Goal: Communication & Community: Participate in discussion

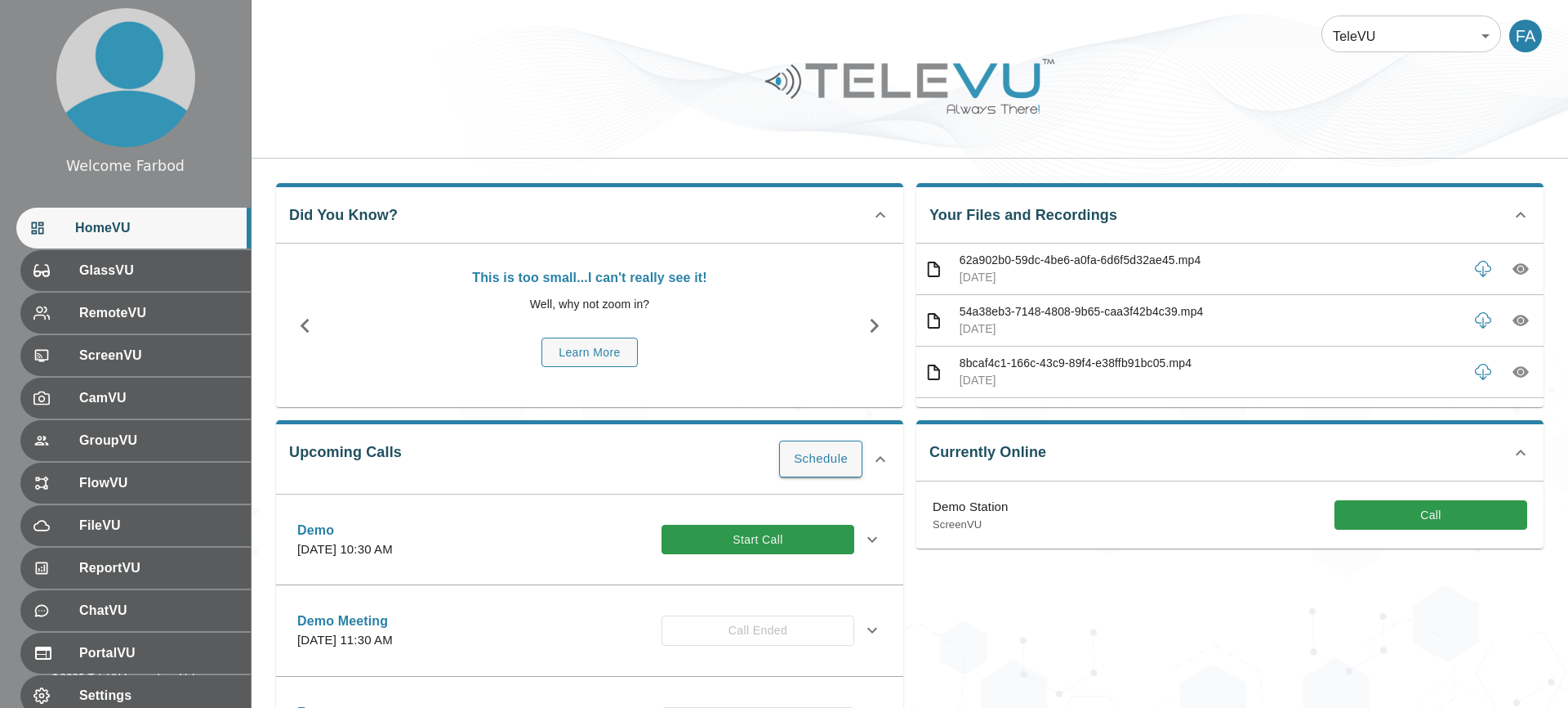
click at [1362, 37] on body "Welcome Farbod HomeVU GlassVU RemoteVU ScreenVU CamVU GroupVU FlowVU FileVU Rep…" at bounding box center [784, 531] width 1568 height 1061
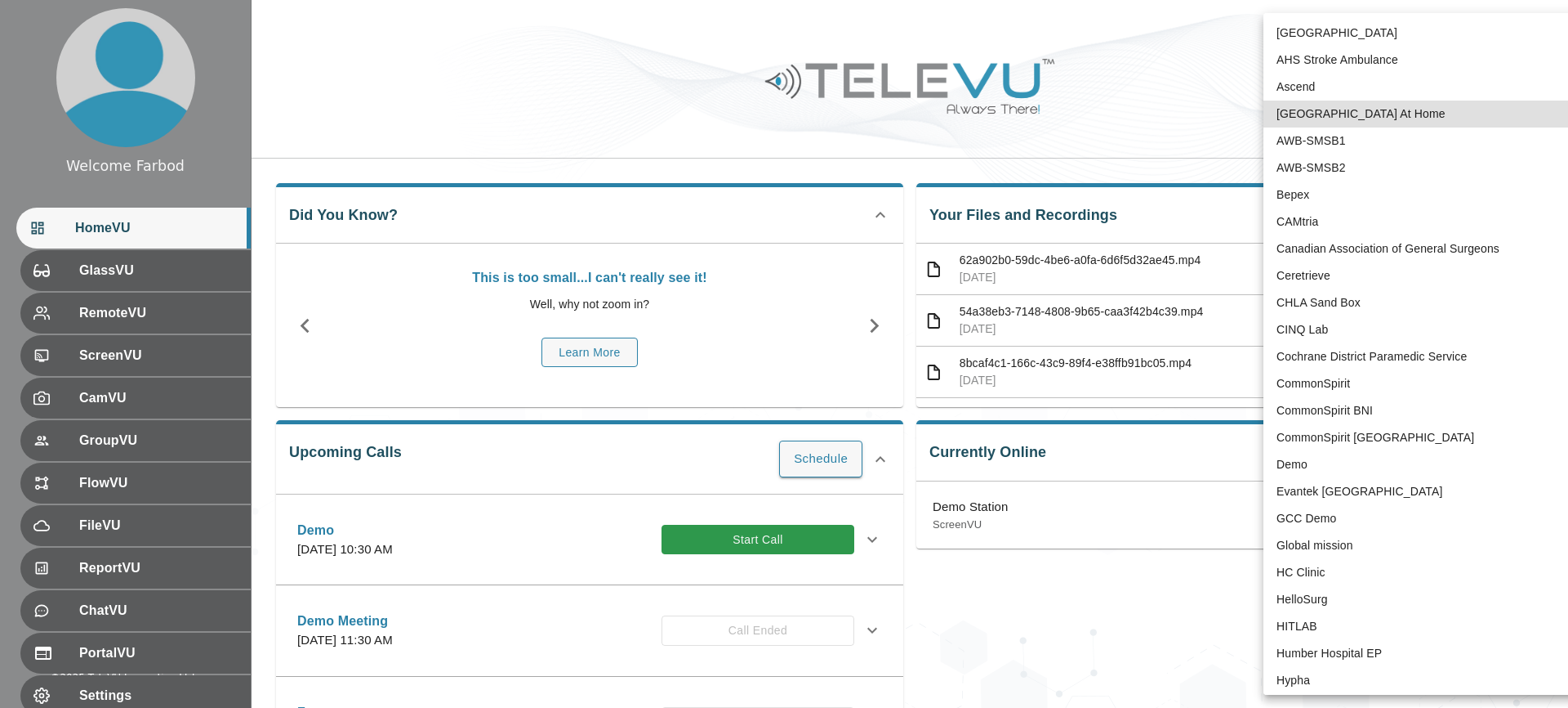
type input "181"
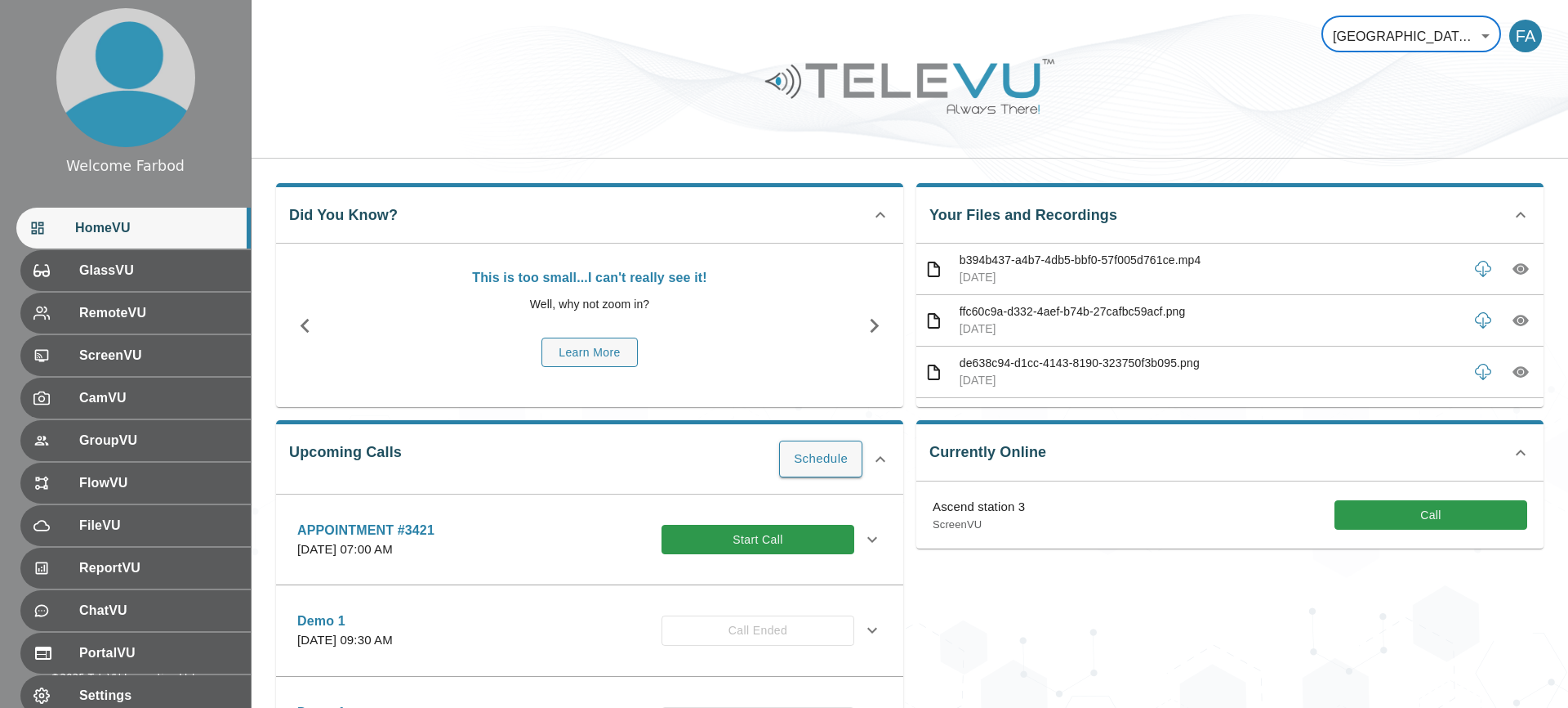
scroll to position [81, 0]
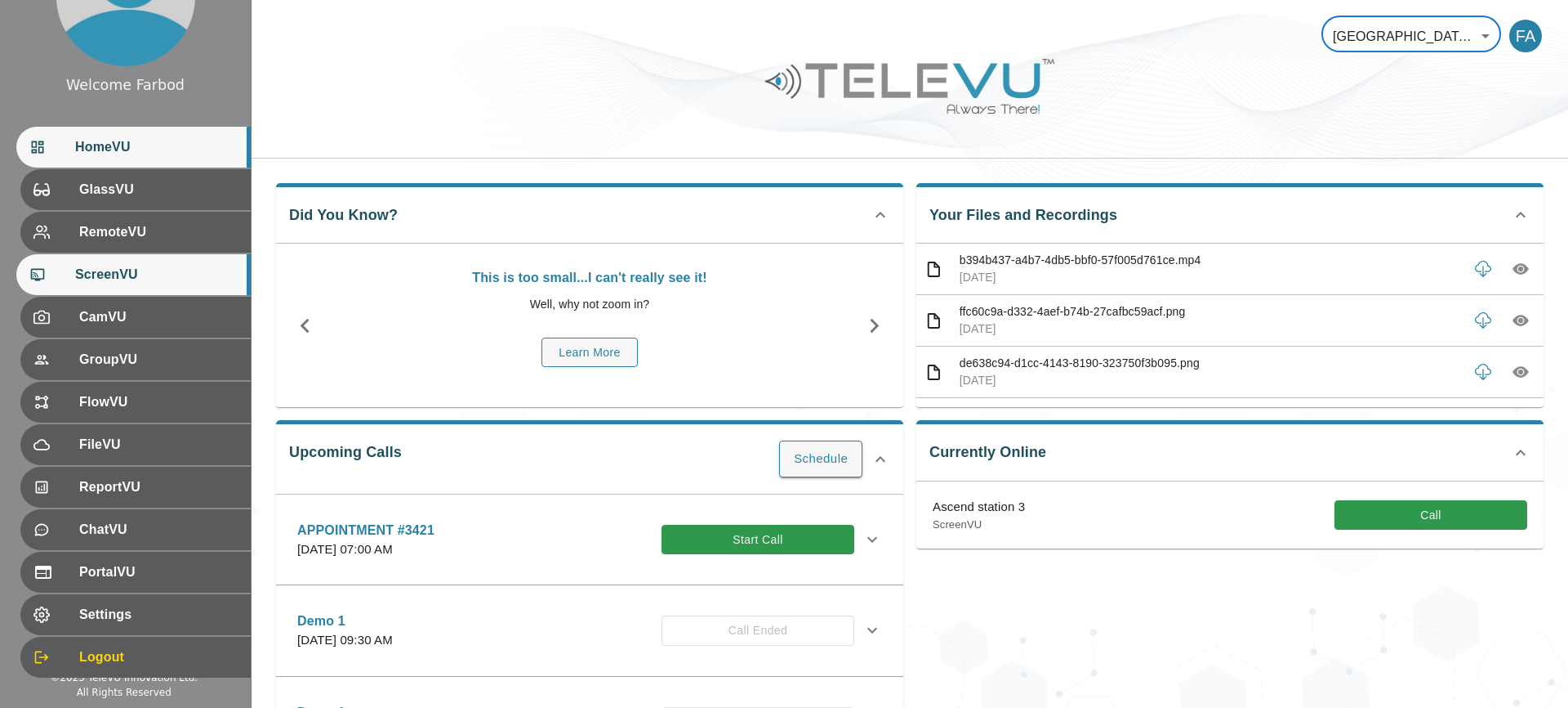
click at [139, 285] on div "ScreenVU" at bounding box center [133, 274] width 234 height 41
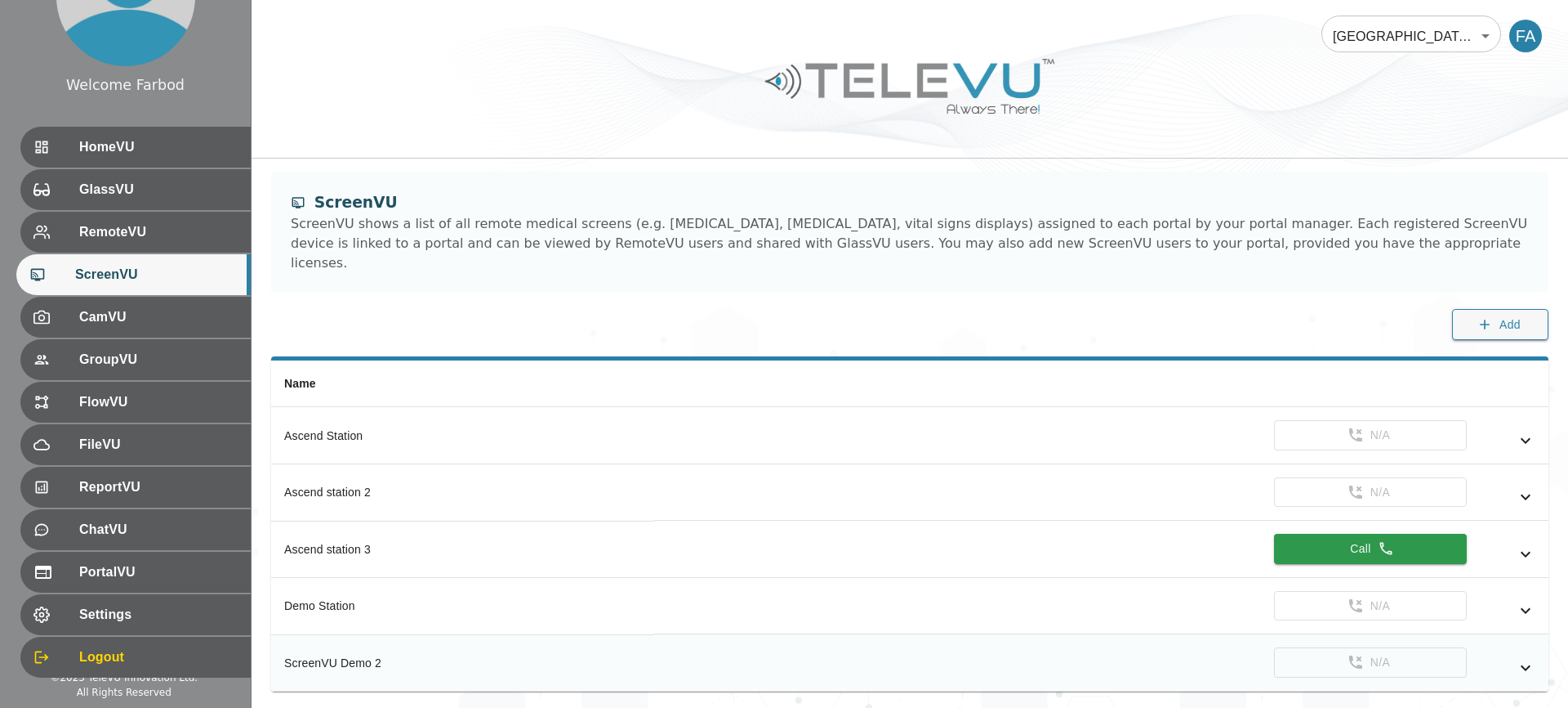
click at [1519, 657] on icon "simple table" at bounding box center [1525, 667] width 20 height 20
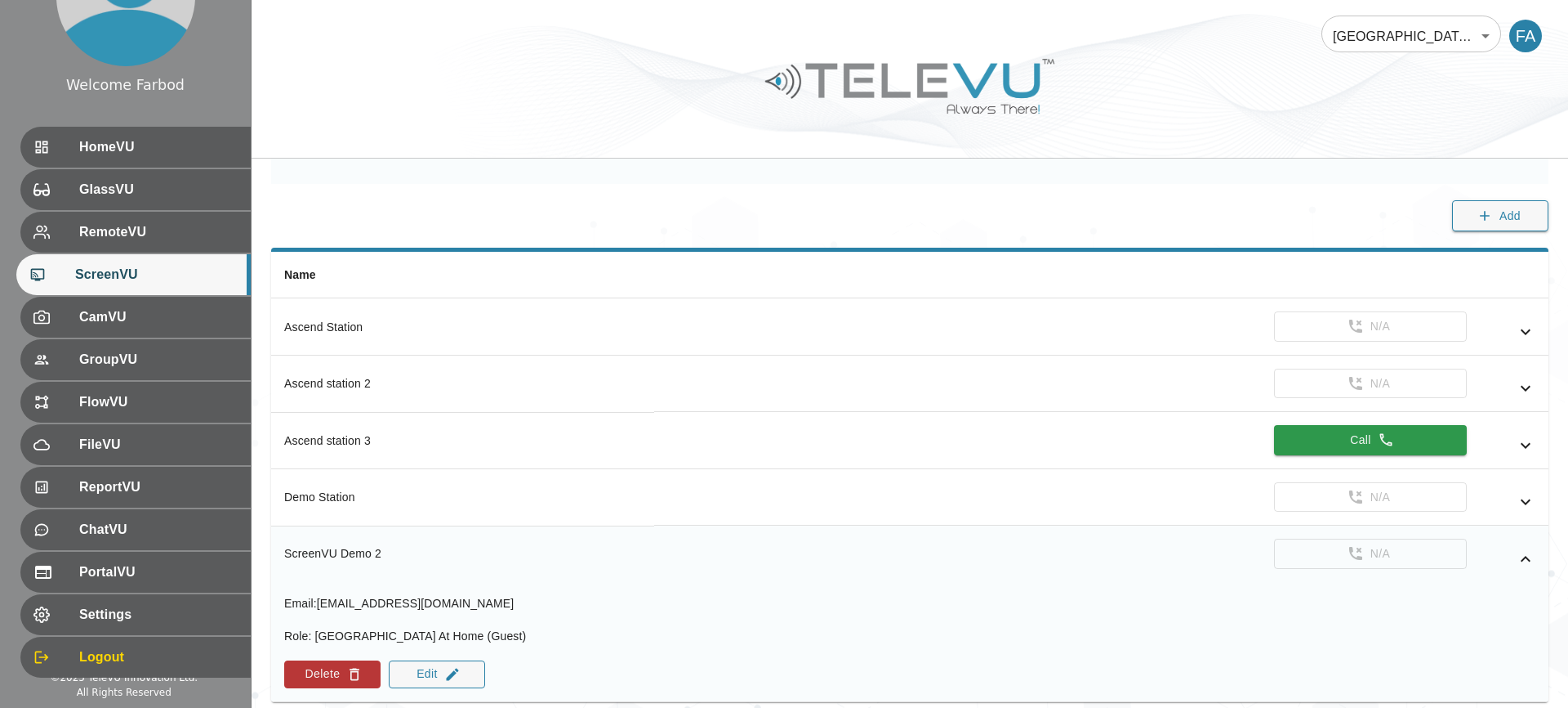
scroll to position [111, 0]
click at [1525, 497] on icon "simple table" at bounding box center [1525, 500] width 10 height 5
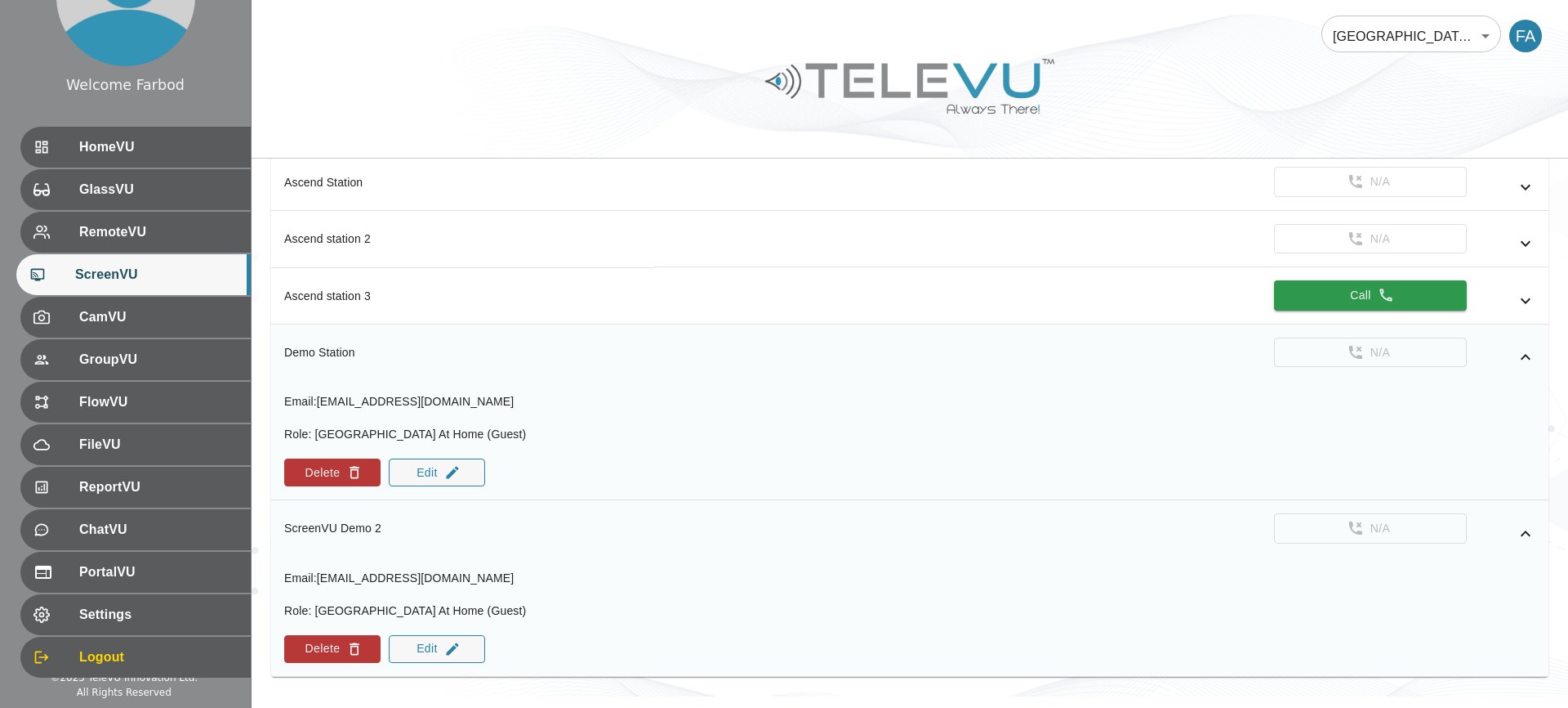
scroll to position [253, 0]
click at [341, 460] on button "Delete" at bounding box center [333, 473] width 97 height 28
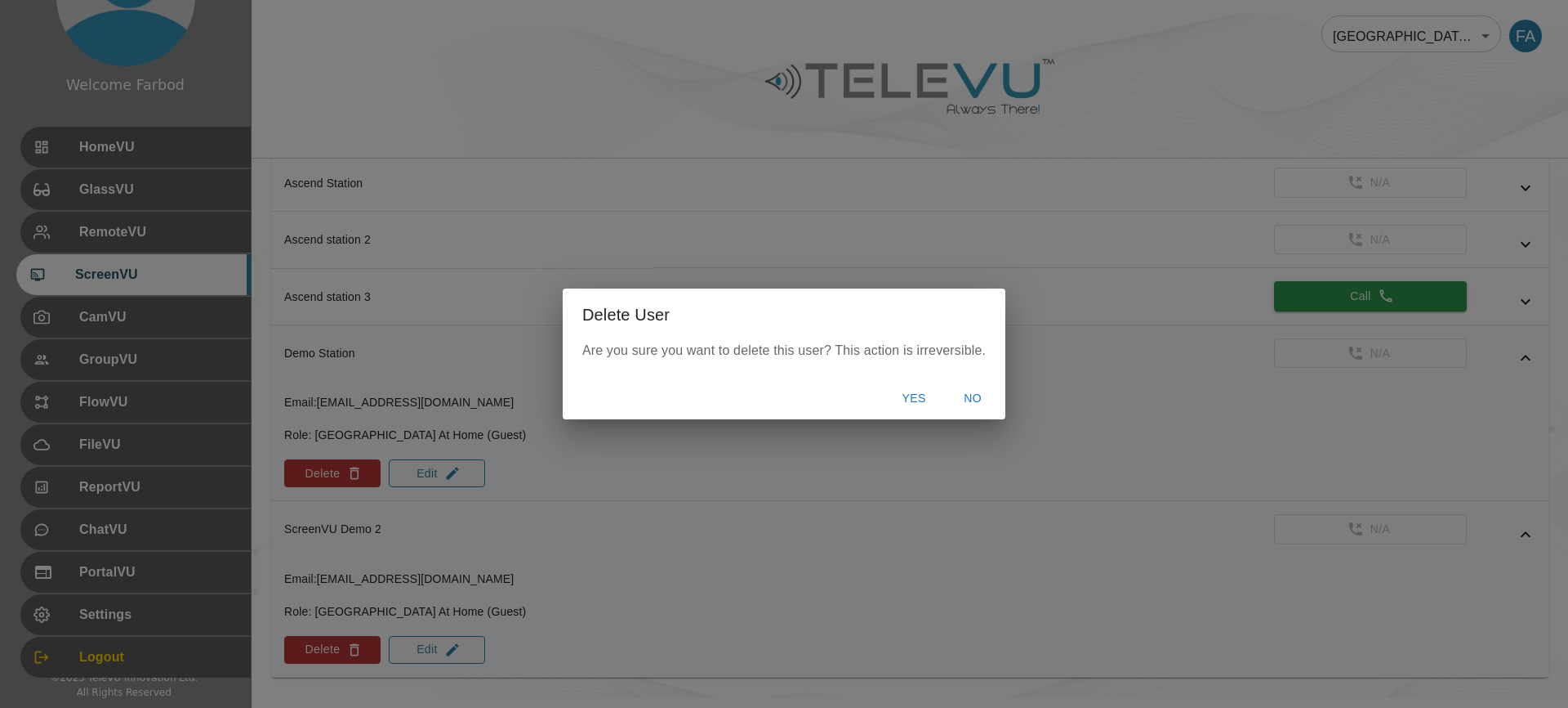
click at [914, 398] on button "Yes" at bounding box center [913, 398] width 52 height 30
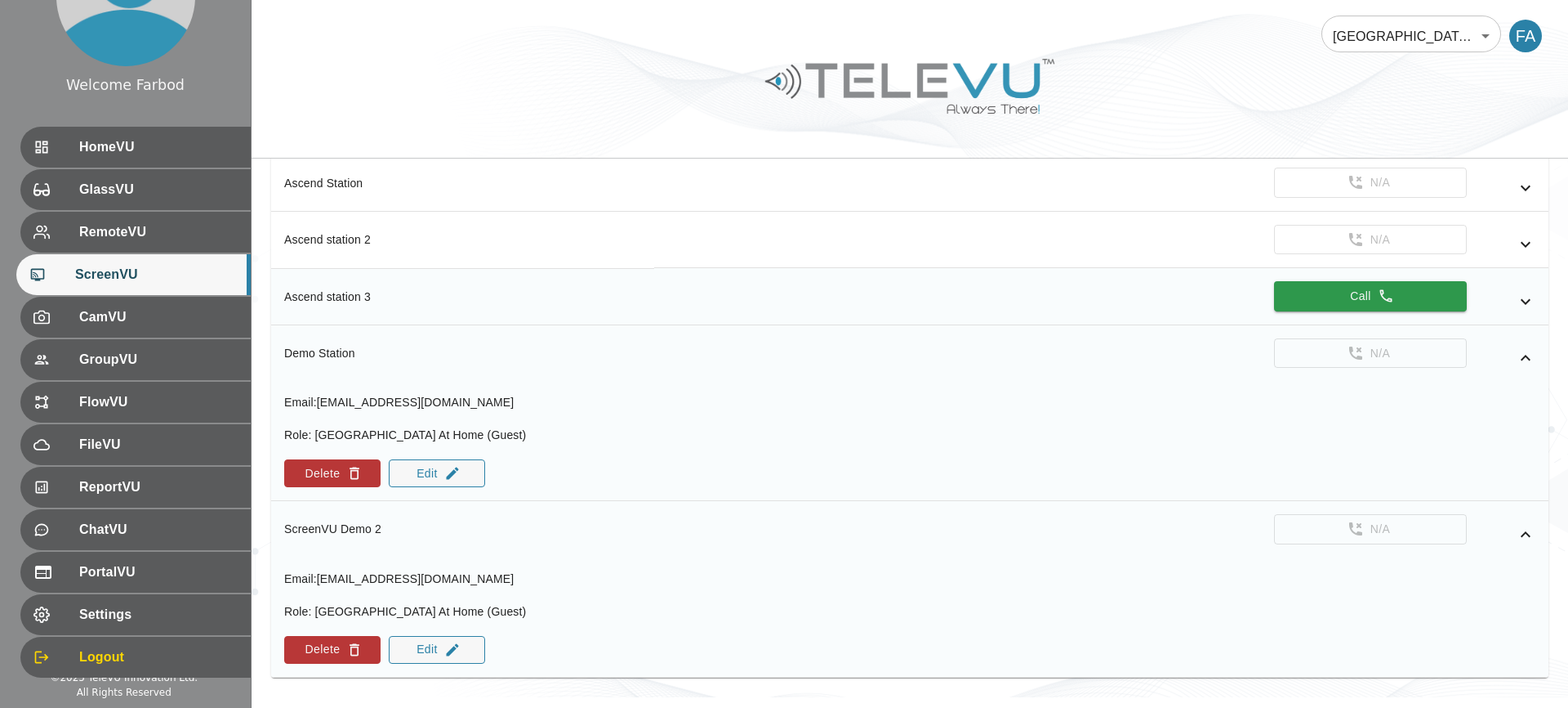
scroll to position [87, 0]
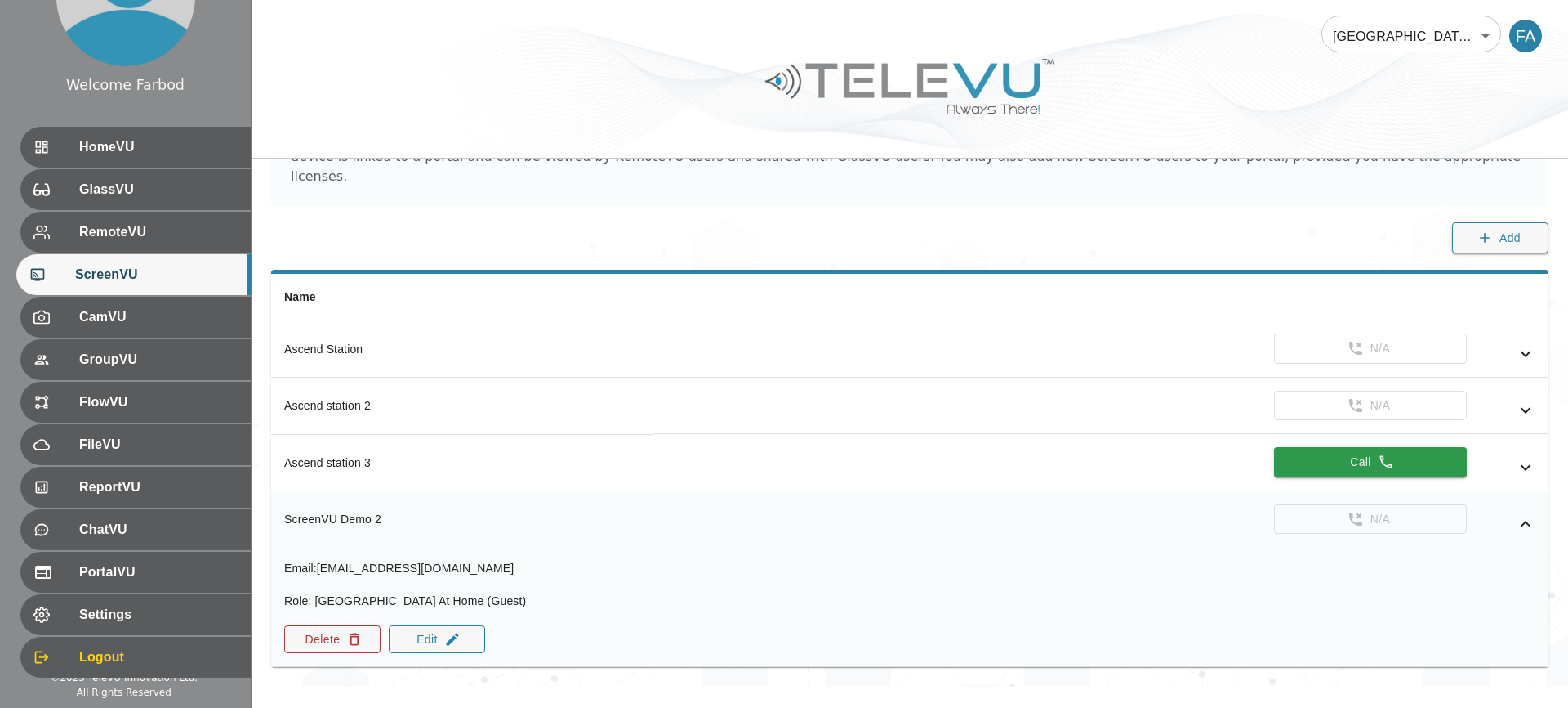
click at [316, 625] on button "Delete" at bounding box center [333, 639] width 97 height 28
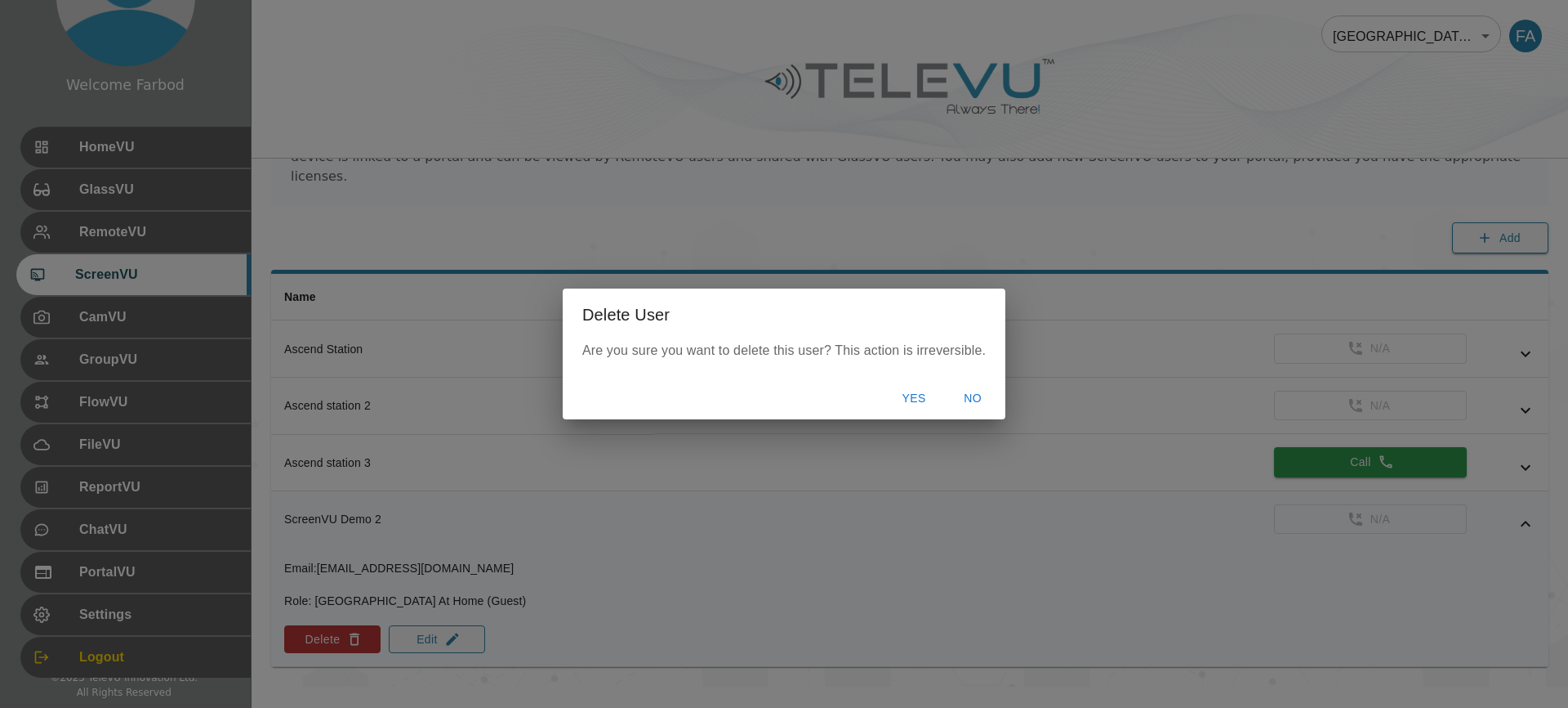
click at [922, 387] on button "Yes" at bounding box center [913, 398] width 52 height 30
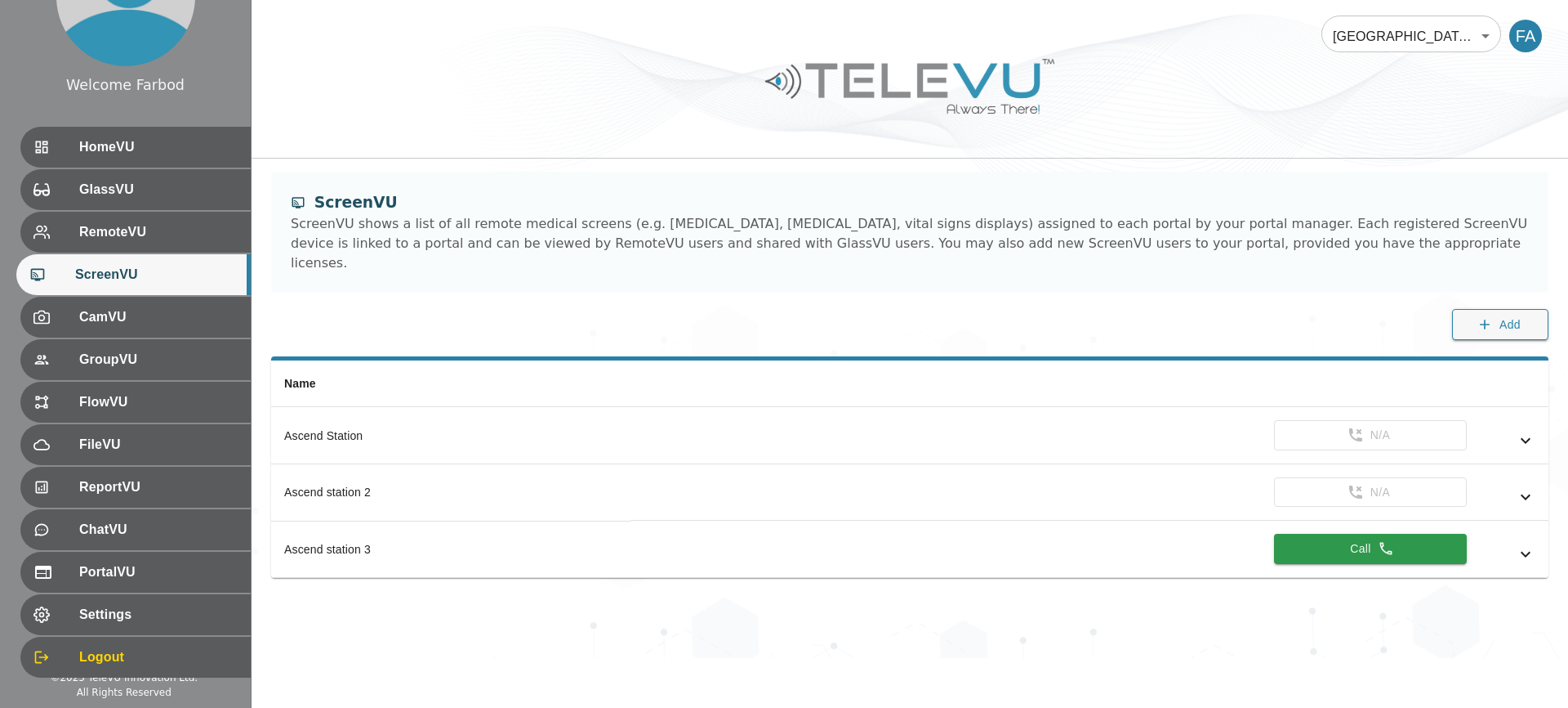
scroll to position [0, 0]
click at [1431, 36] on body "Welcome Farbod HomeVU GlassVU RemoteVU ScreenVU CamVU GroupVU FlowVU FileVU Rep…" at bounding box center [784, 328] width 1568 height 657
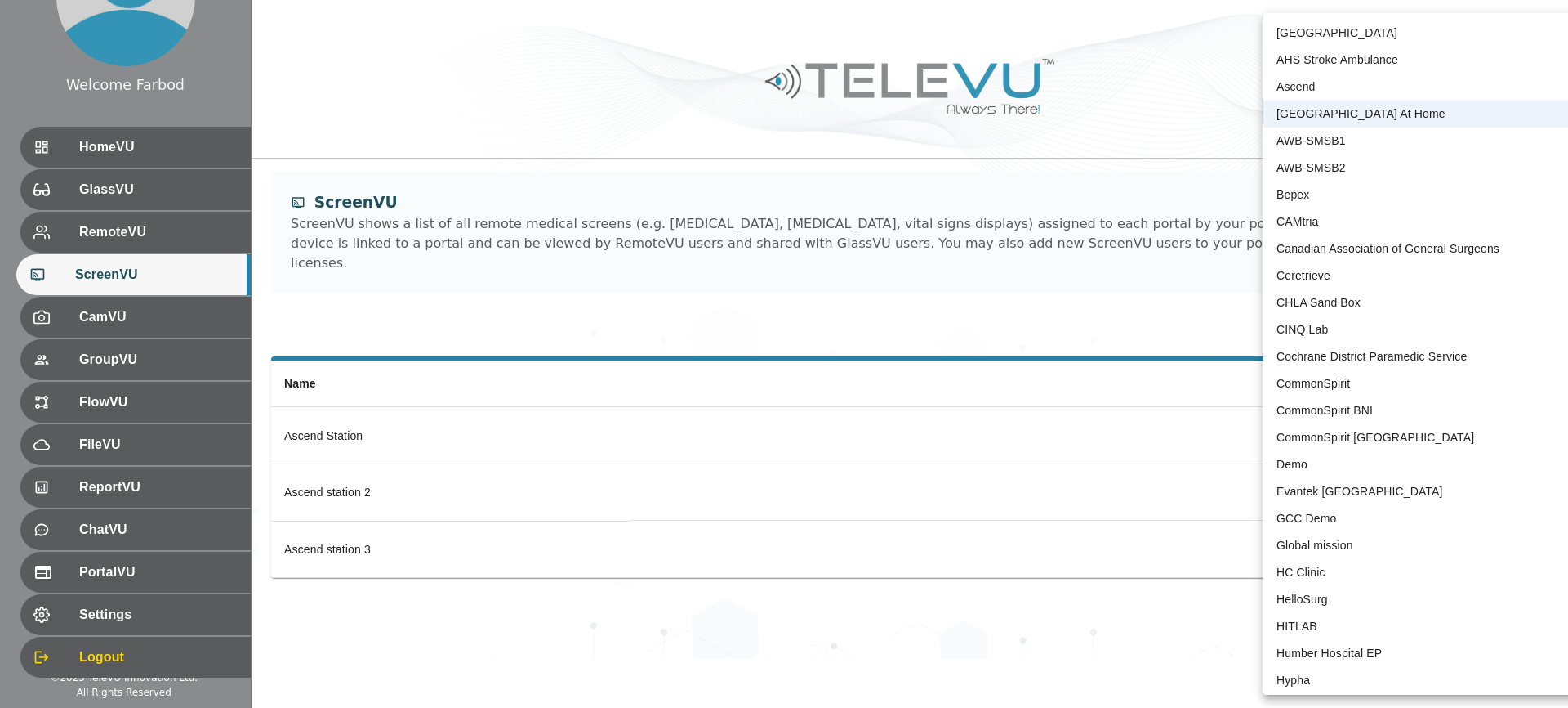
scroll to position [3292, 0]
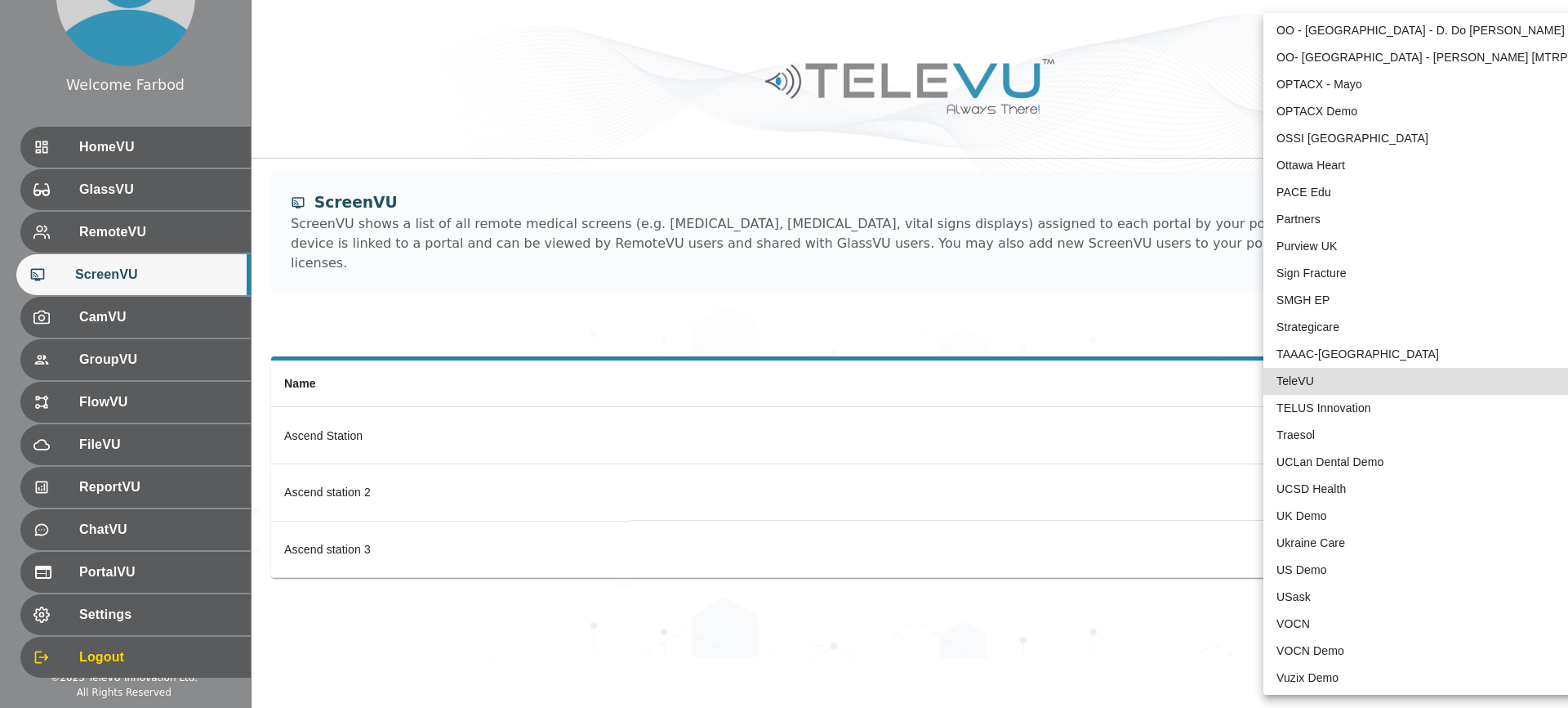
type input "1"
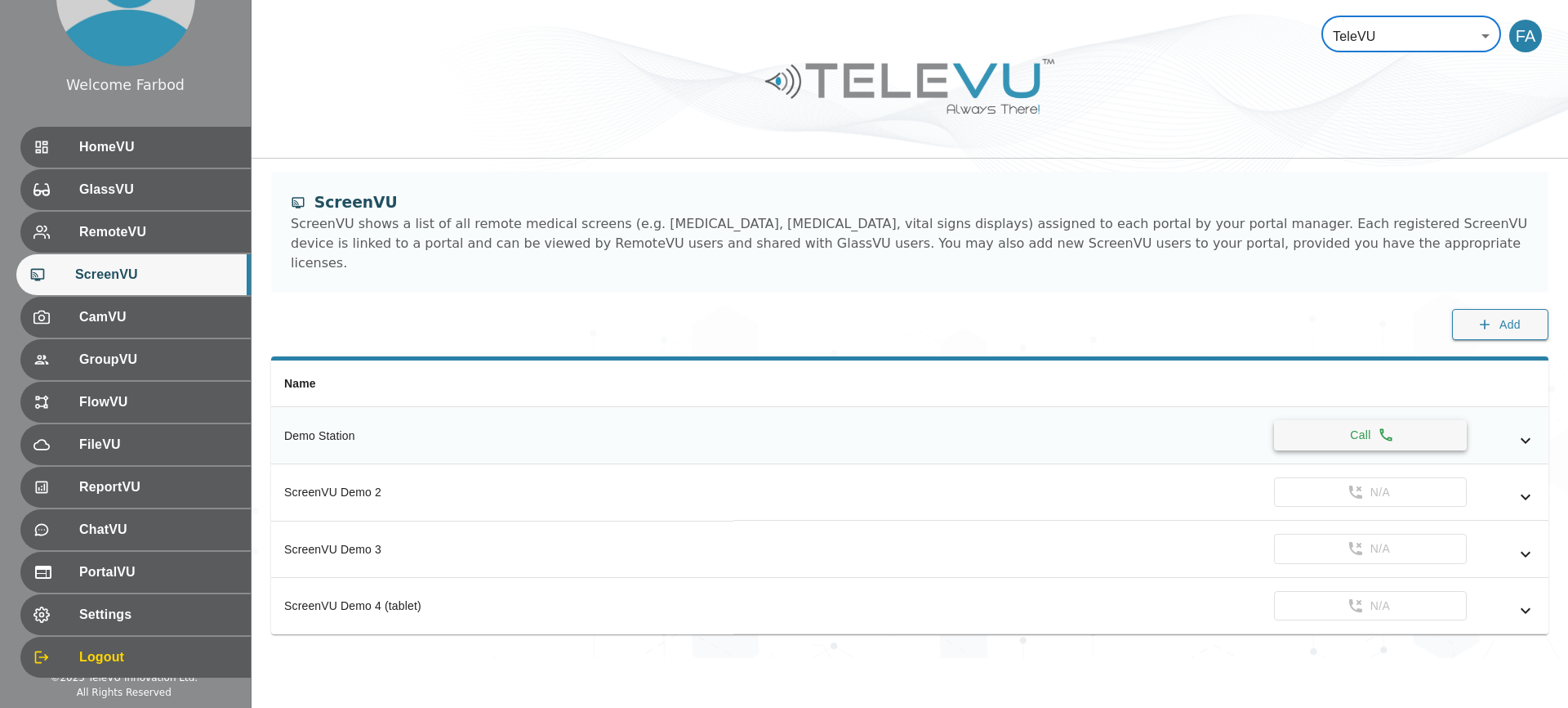
click at [1332, 424] on button "Call" at bounding box center [1370, 435] width 192 height 30
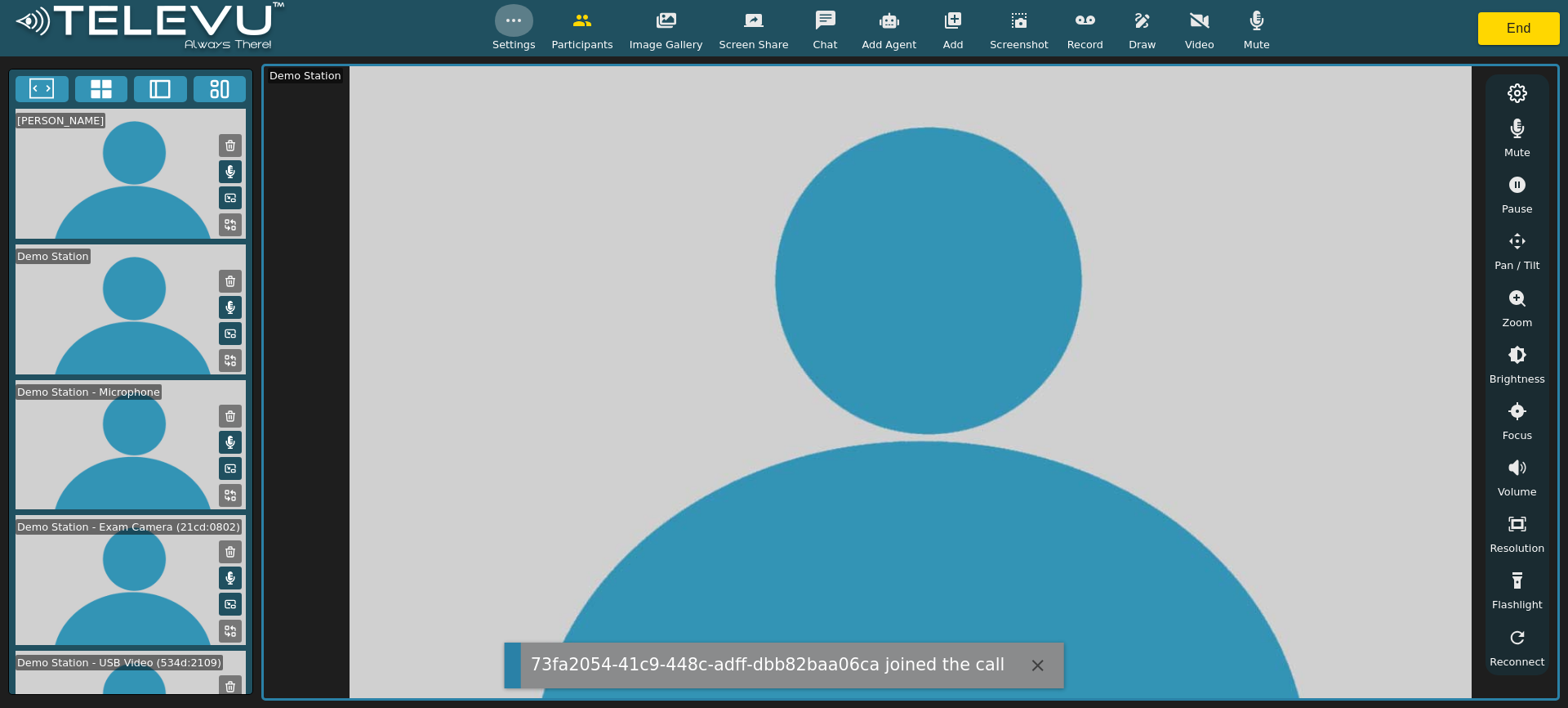
click at [523, 24] on icon "button" at bounding box center [514, 20] width 20 height 20
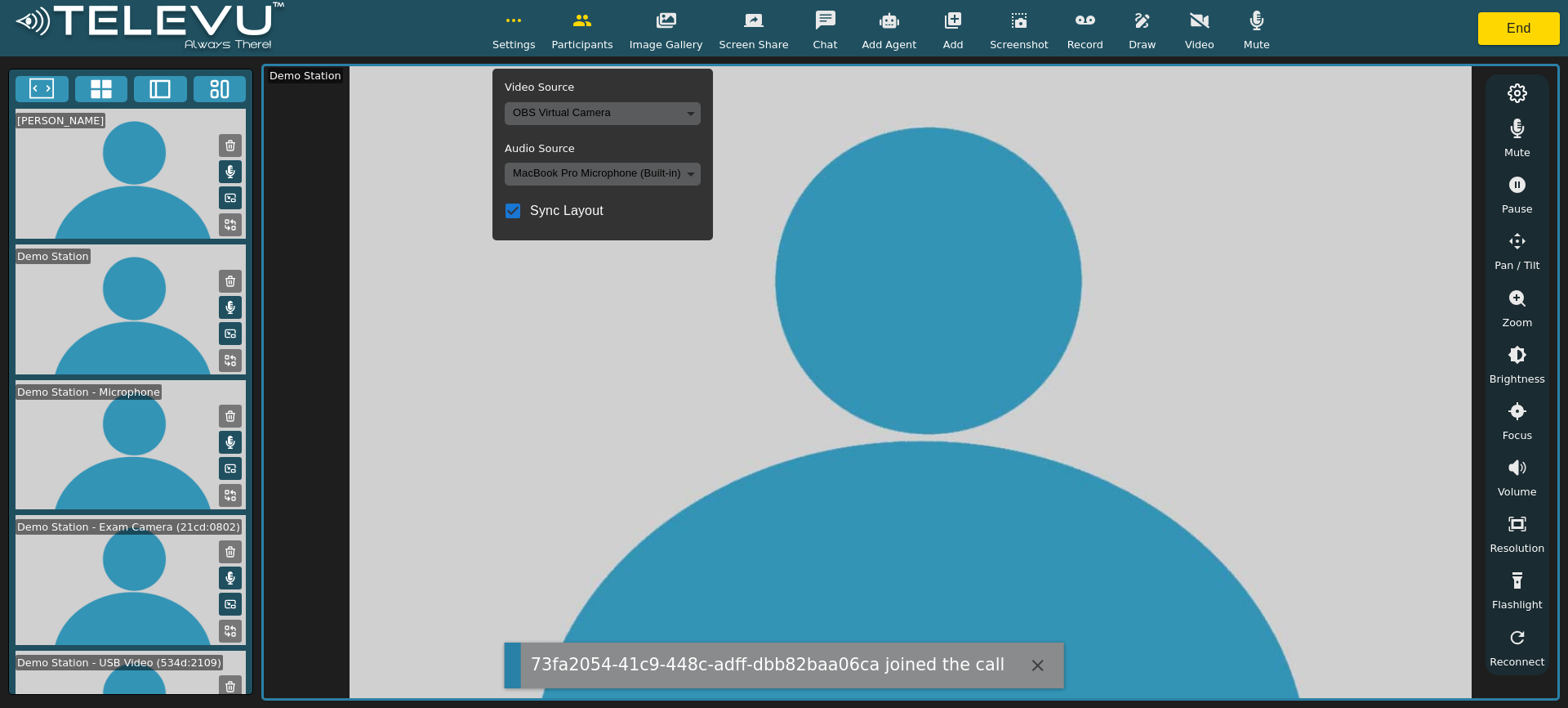
click at [615, 179] on body "73fa2054-41c9-448c-adff-dbb82baa06ca joined the call Settings Video Source OBS …" at bounding box center [784, 354] width 1568 height 708
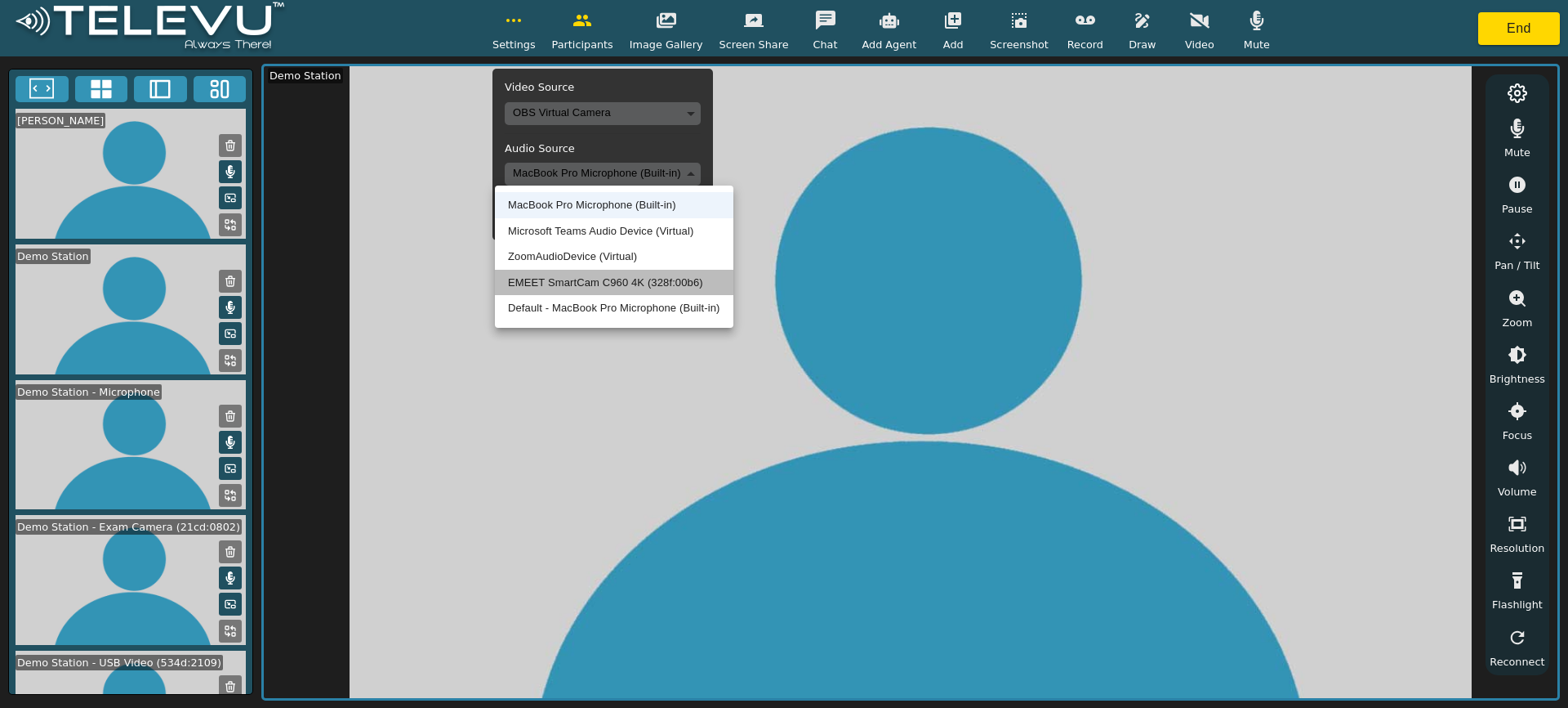
click at [576, 278] on li "EMEET SmartCam C960 4K (328f:00b6)" at bounding box center [614, 282] width 239 height 26
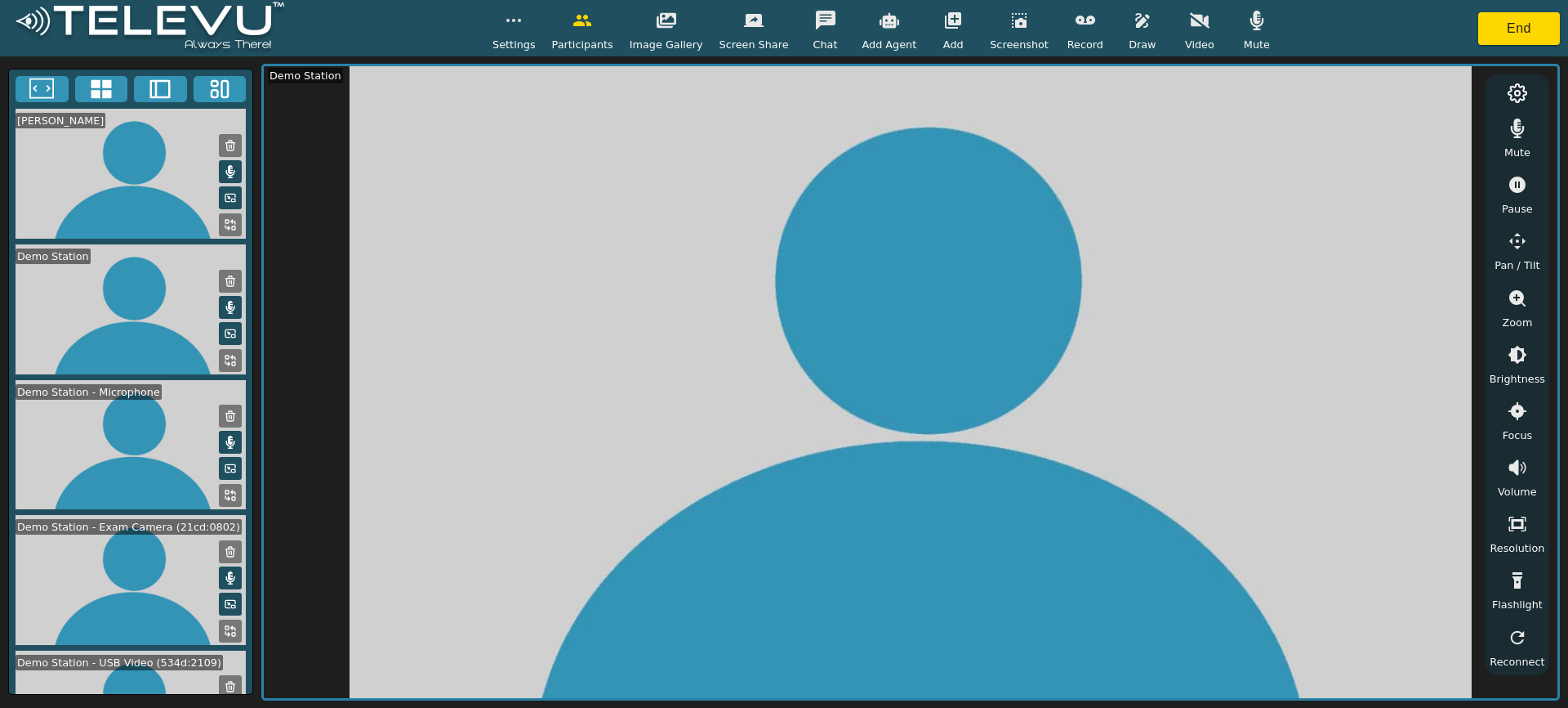
click at [523, 27] on icon "button" at bounding box center [514, 20] width 20 height 20
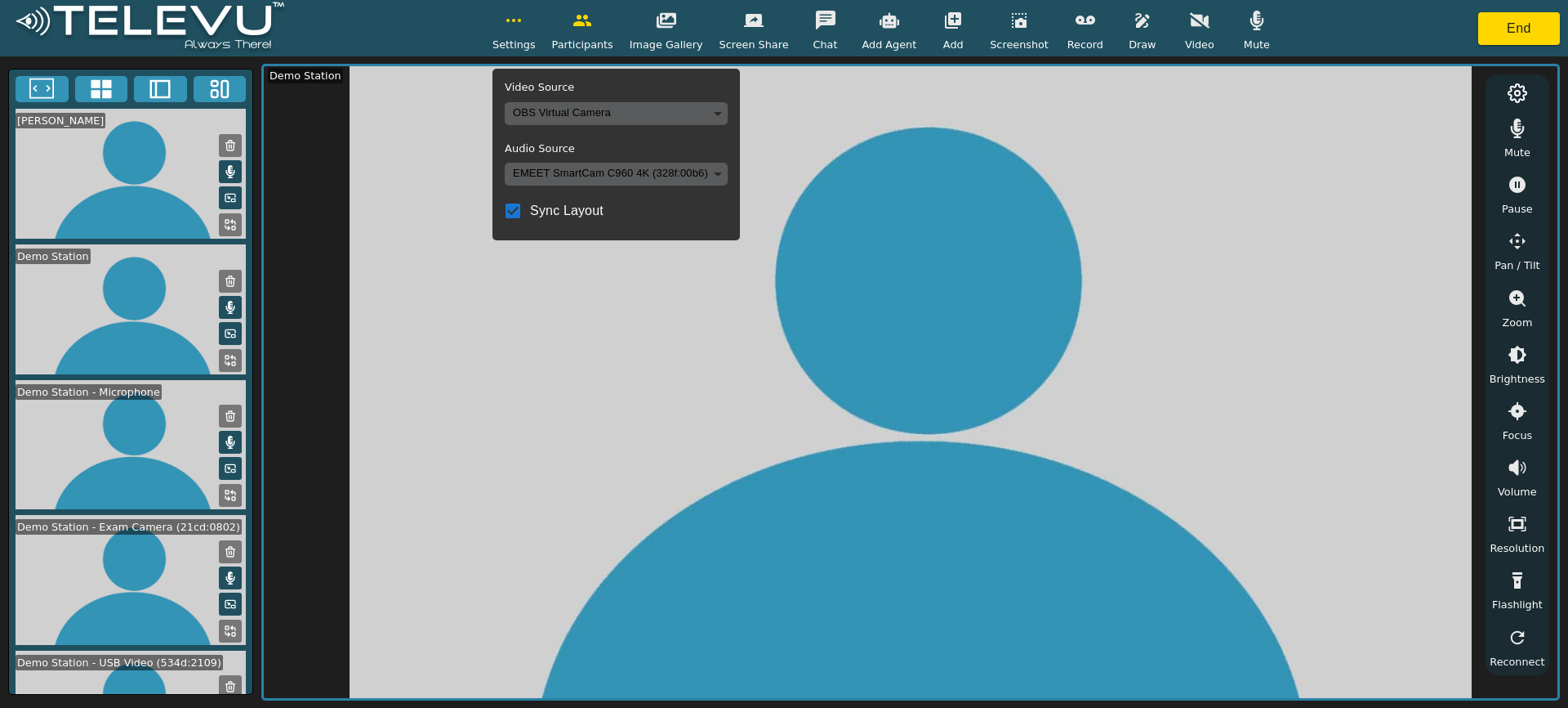
click at [562, 106] on body "Settings Video Source OBS Virtual Camera 5ce6517285c5d9bd0bfde8d08fd6d6358f598c…" at bounding box center [784, 354] width 1568 height 708
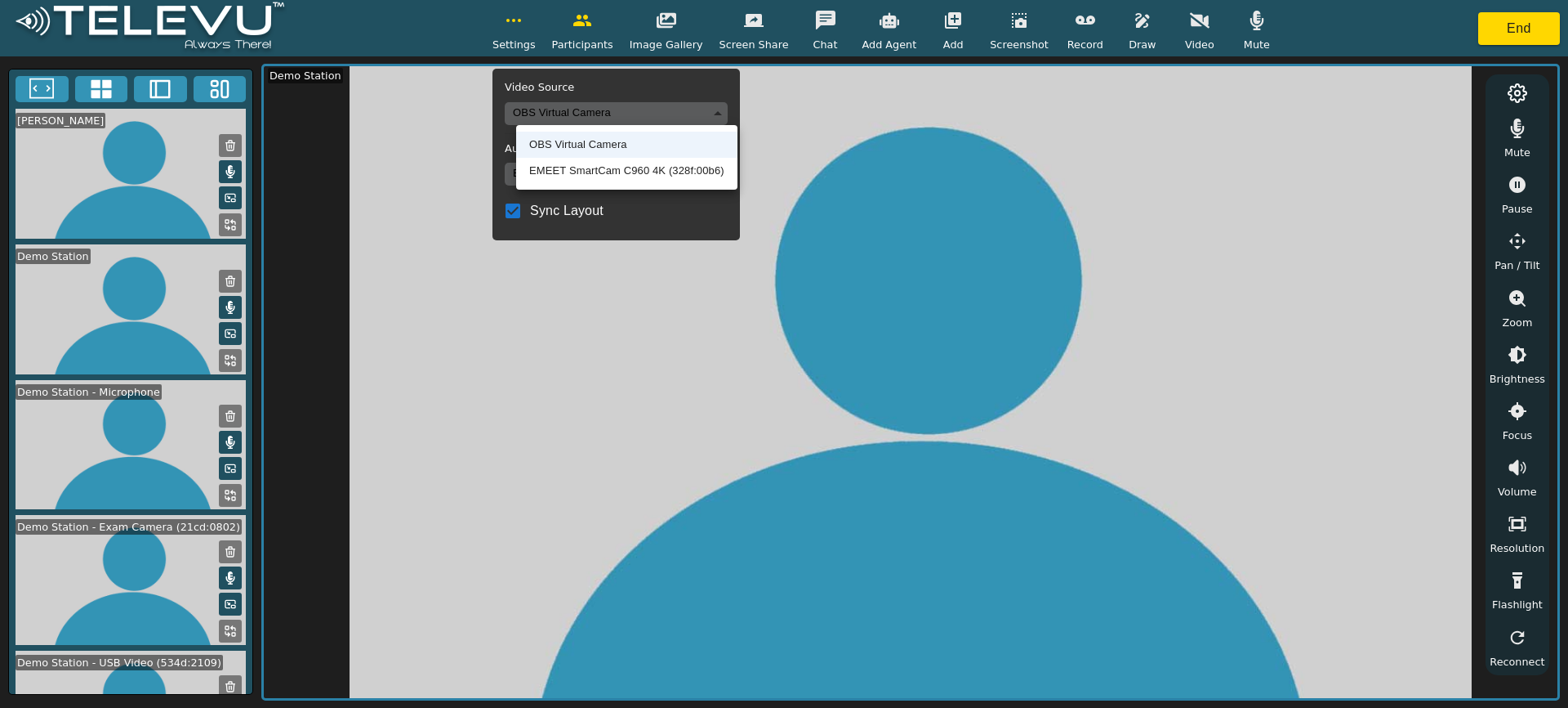
click at [562, 106] on div at bounding box center [784, 354] width 1568 height 708
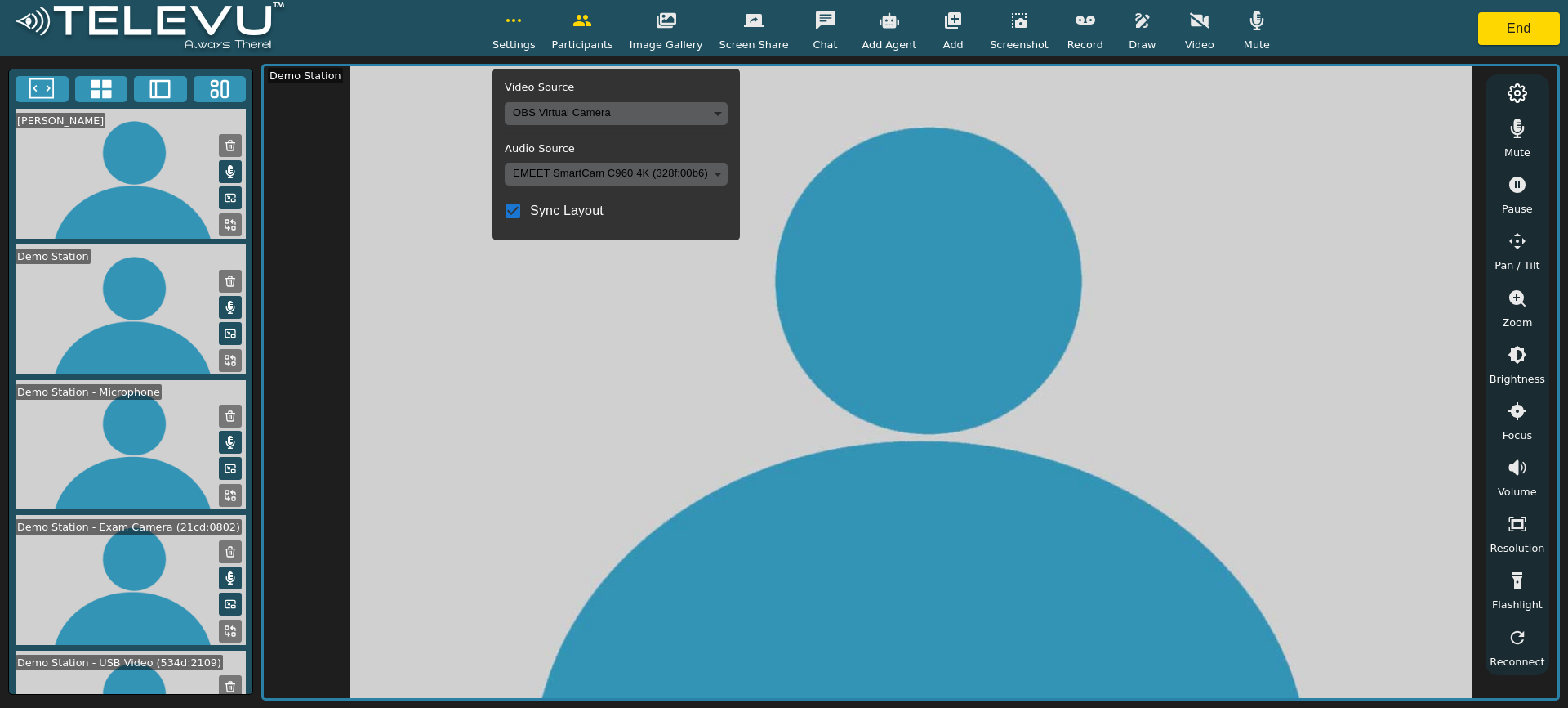
click at [1197, 22] on icon "button" at bounding box center [1200, 20] width 20 height 20
click at [548, 108] on body "Settings Video Source OBS Virtual Camera 5ce6517285c5d9bd0bfde8d08fd6d6358f598c…" at bounding box center [784, 354] width 1568 height 708
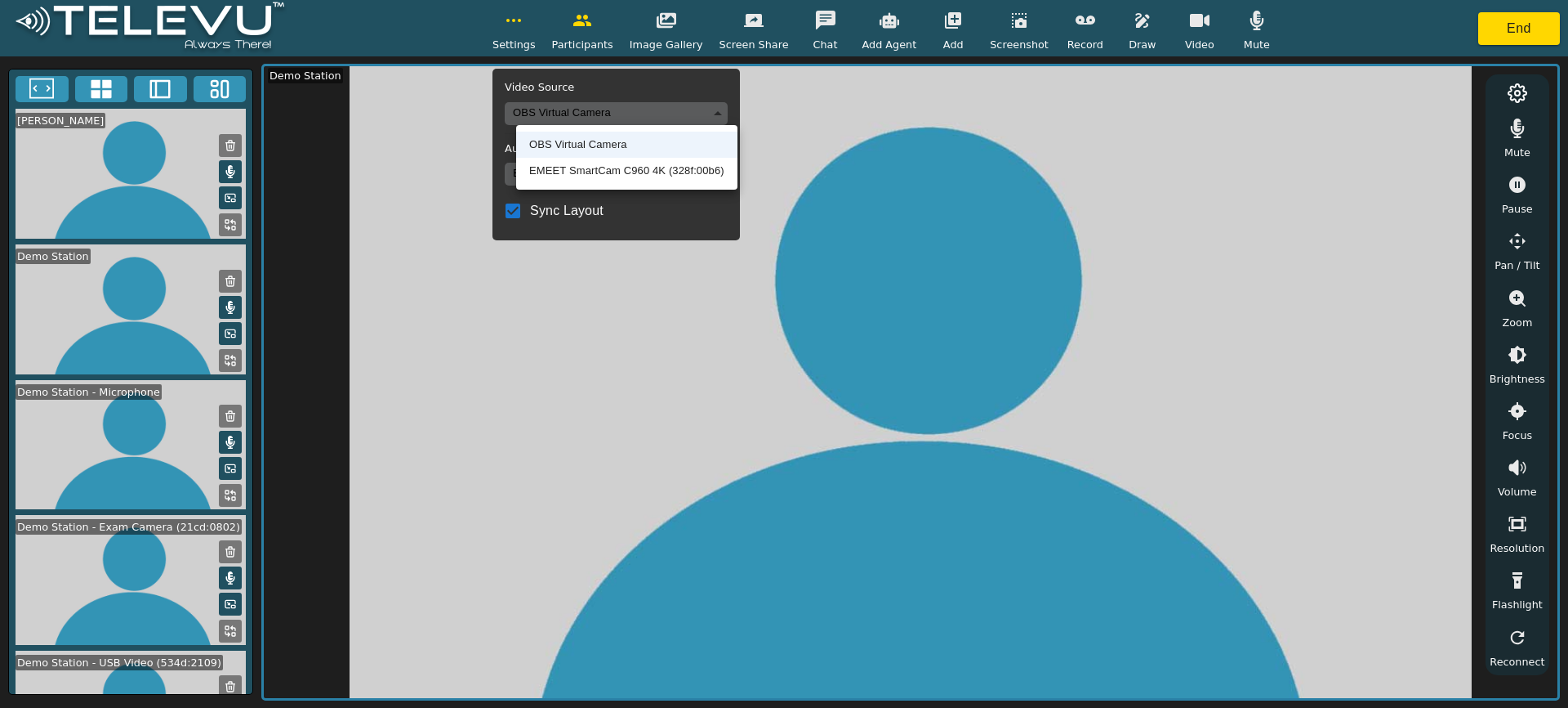
click at [553, 165] on li "EMEET SmartCam C960 4K (328f:00b6)" at bounding box center [627, 170] width 222 height 26
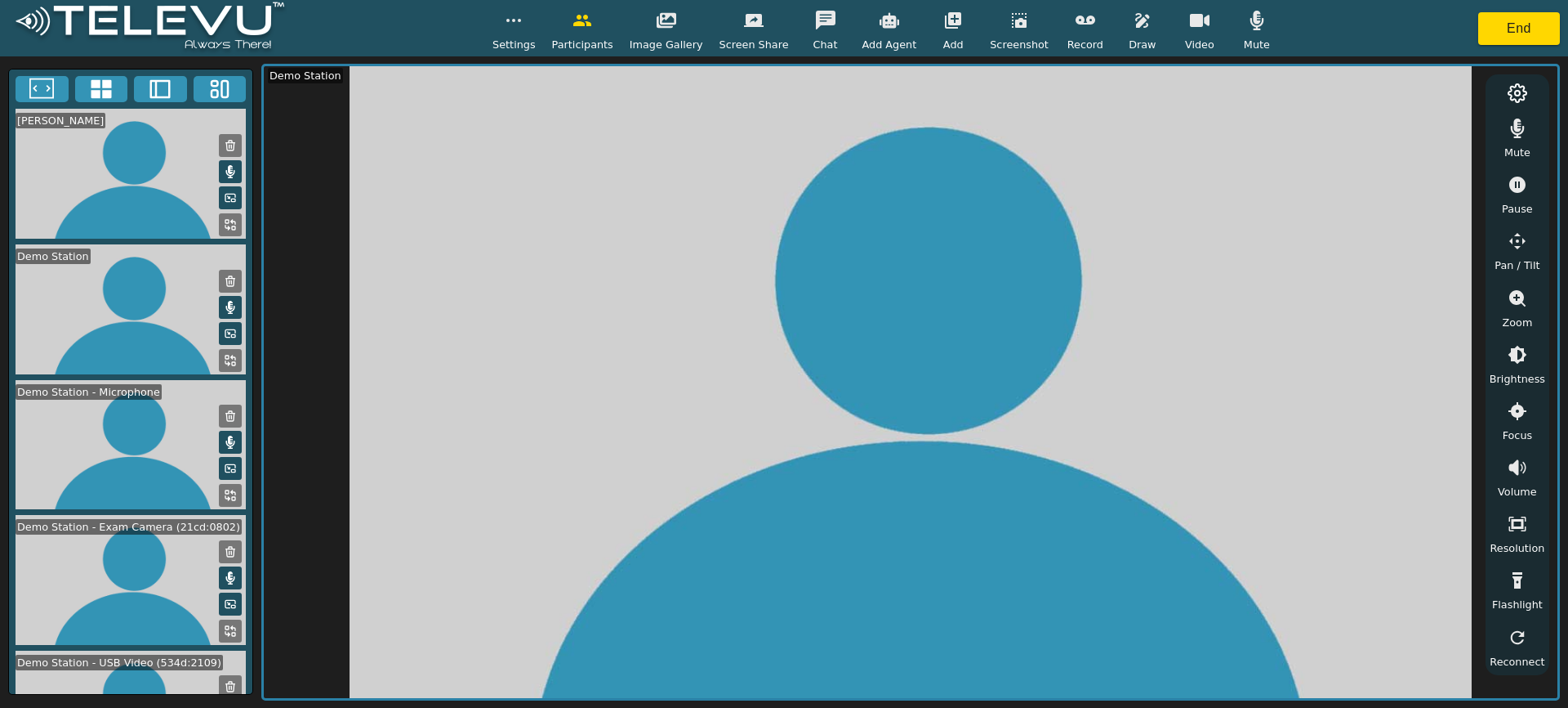
click at [223, 221] on icon at bounding box center [230, 224] width 13 height 13
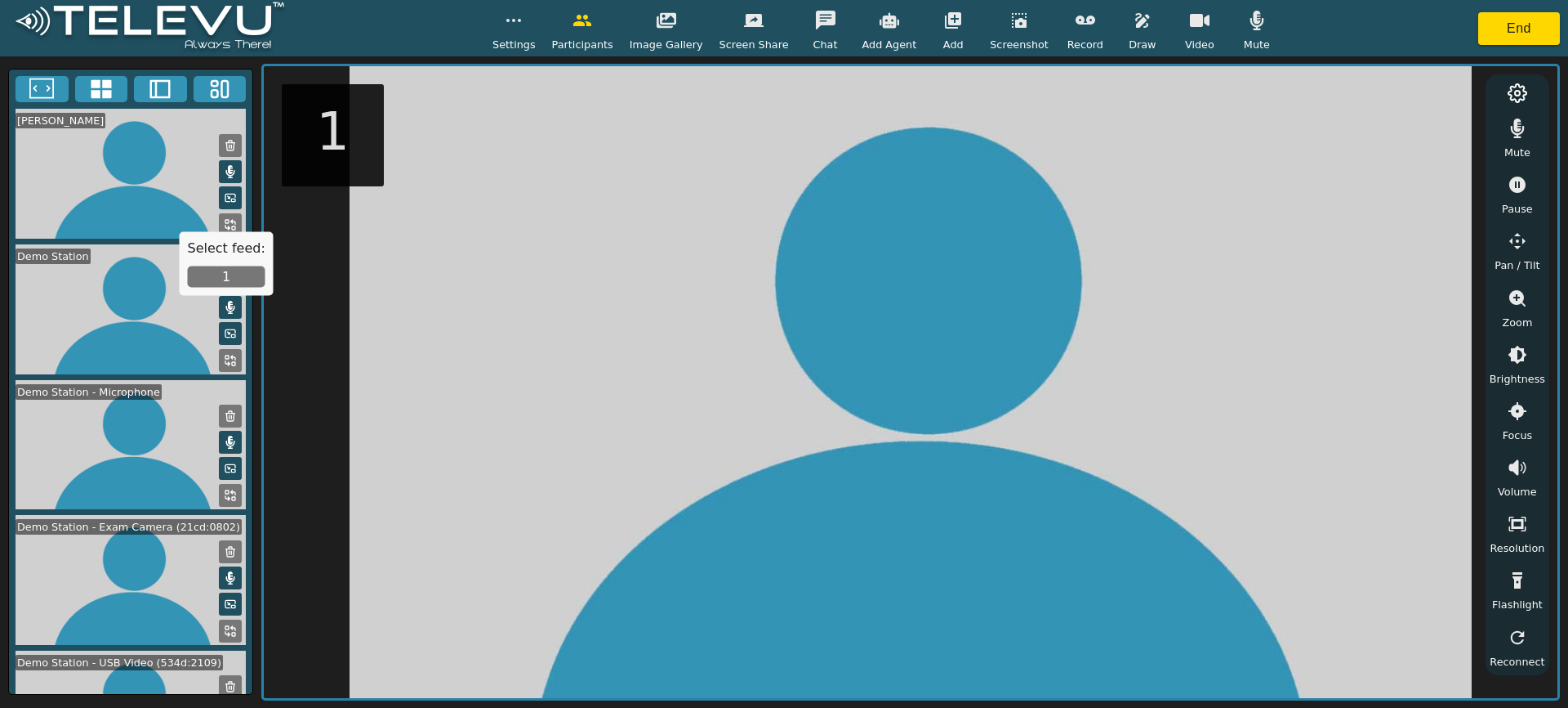
click at [225, 279] on button "1" at bounding box center [226, 277] width 77 height 21
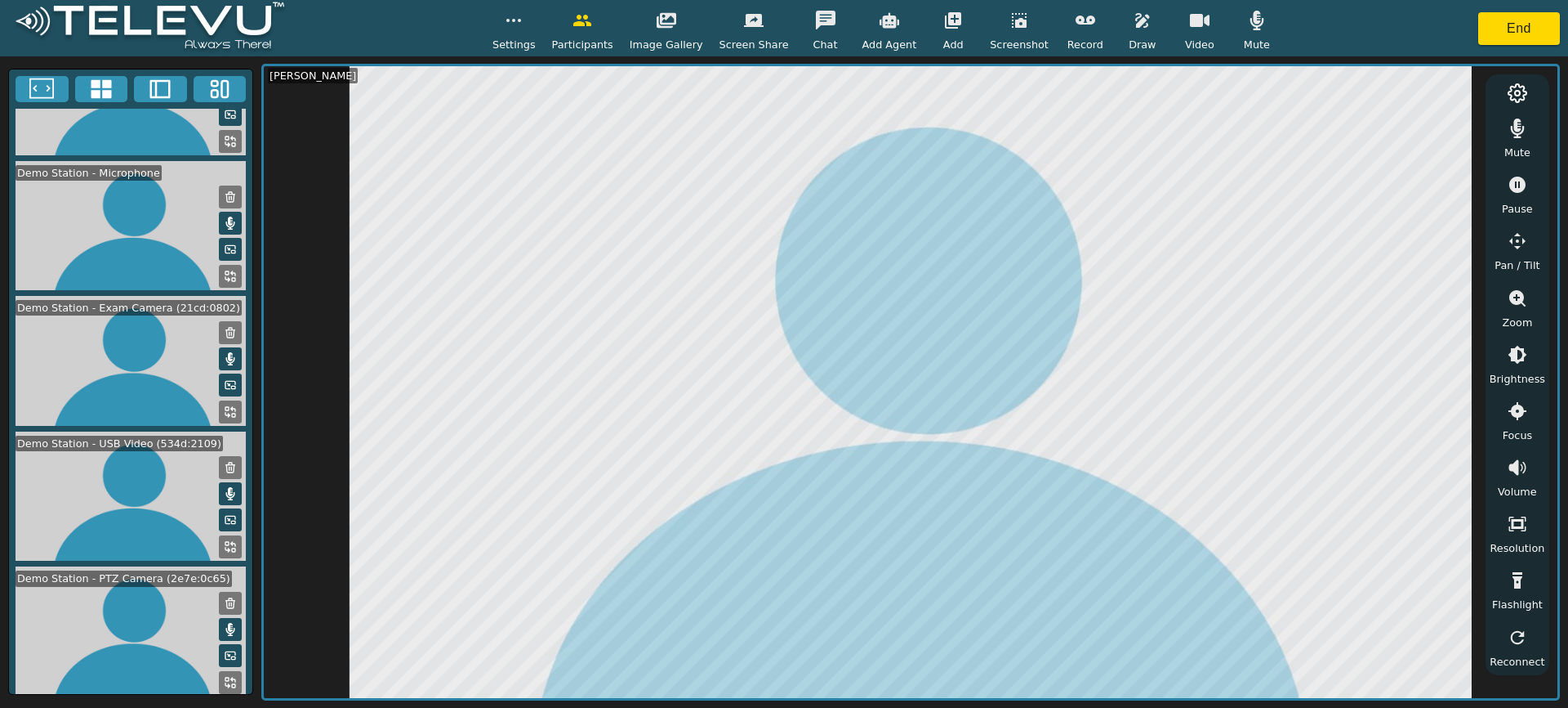
scroll to position [221, 0]
click at [223, 414] on icon at bounding box center [230, 410] width 13 height 13
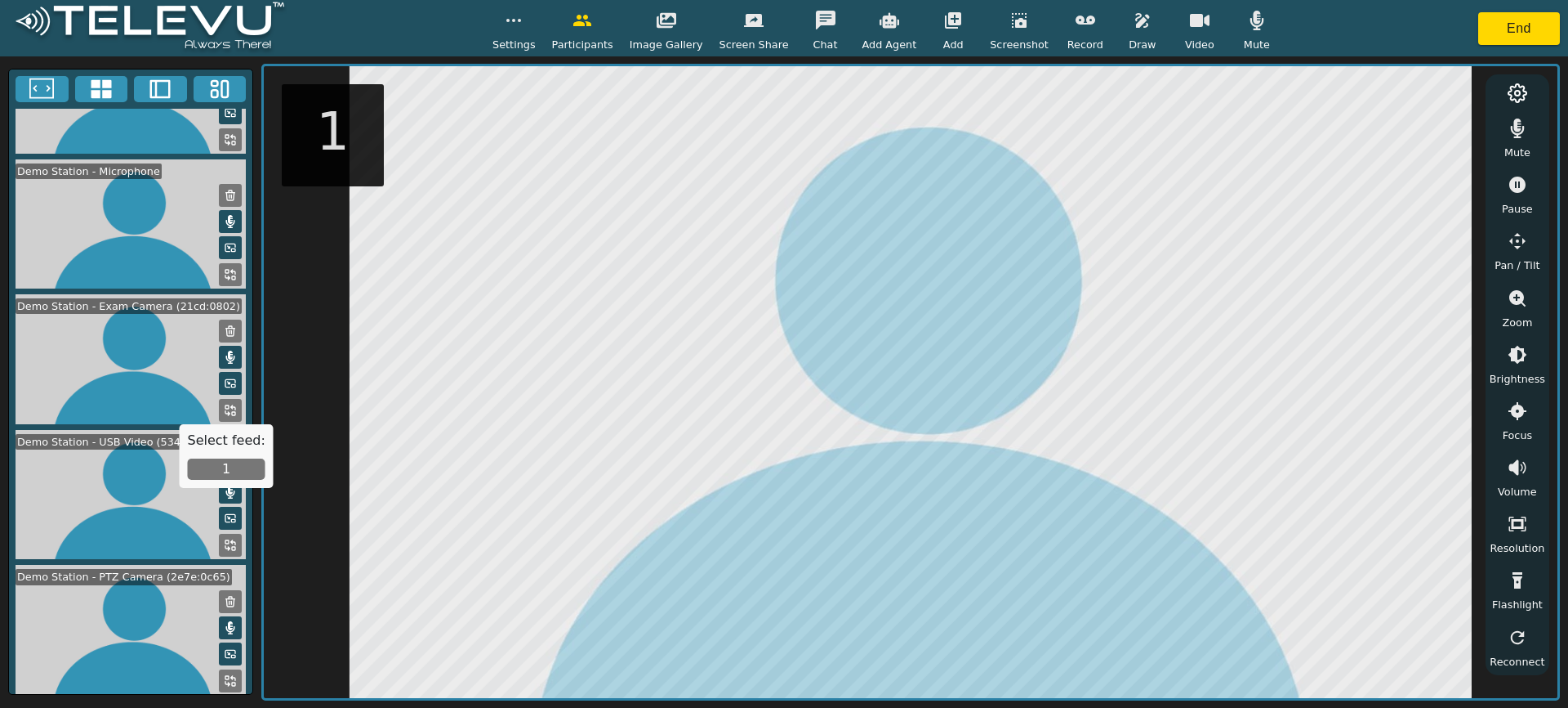
click at [230, 470] on button "1" at bounding box center [226, 469] width 77 height 21
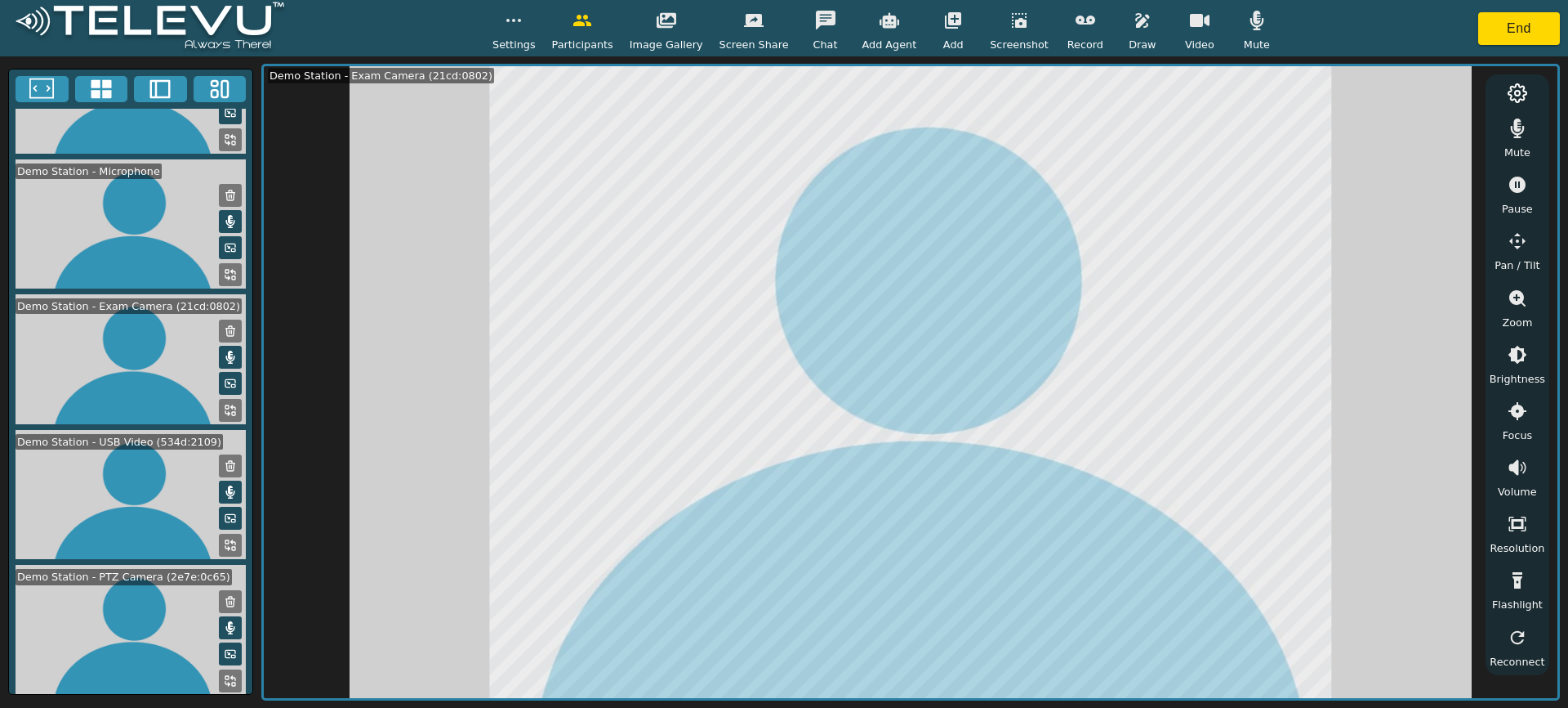
click at [231, 543] on icon at bounding box center [233, 542] width 4 height 4
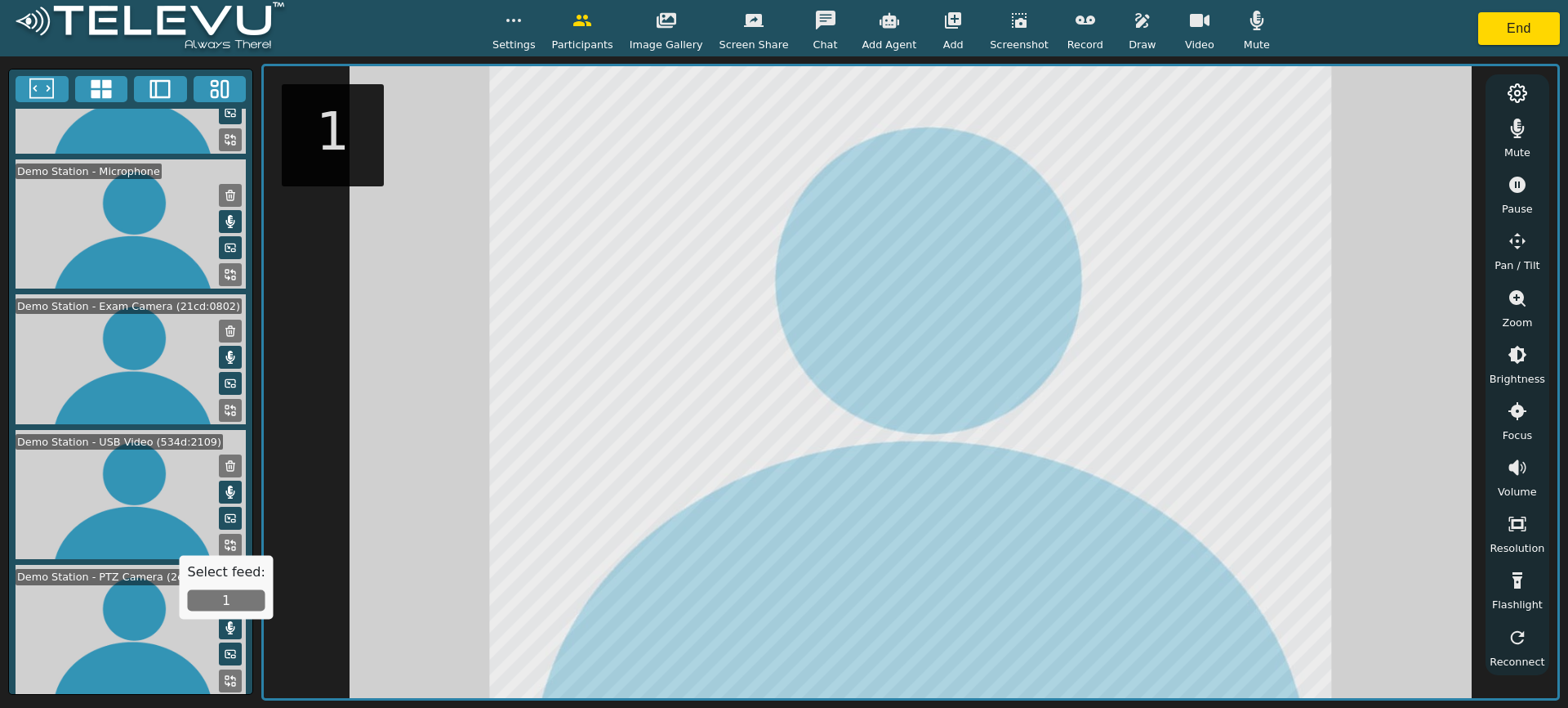
click at [222, 609] on button "1" at bounding box center [226, 601] width 77 height 21
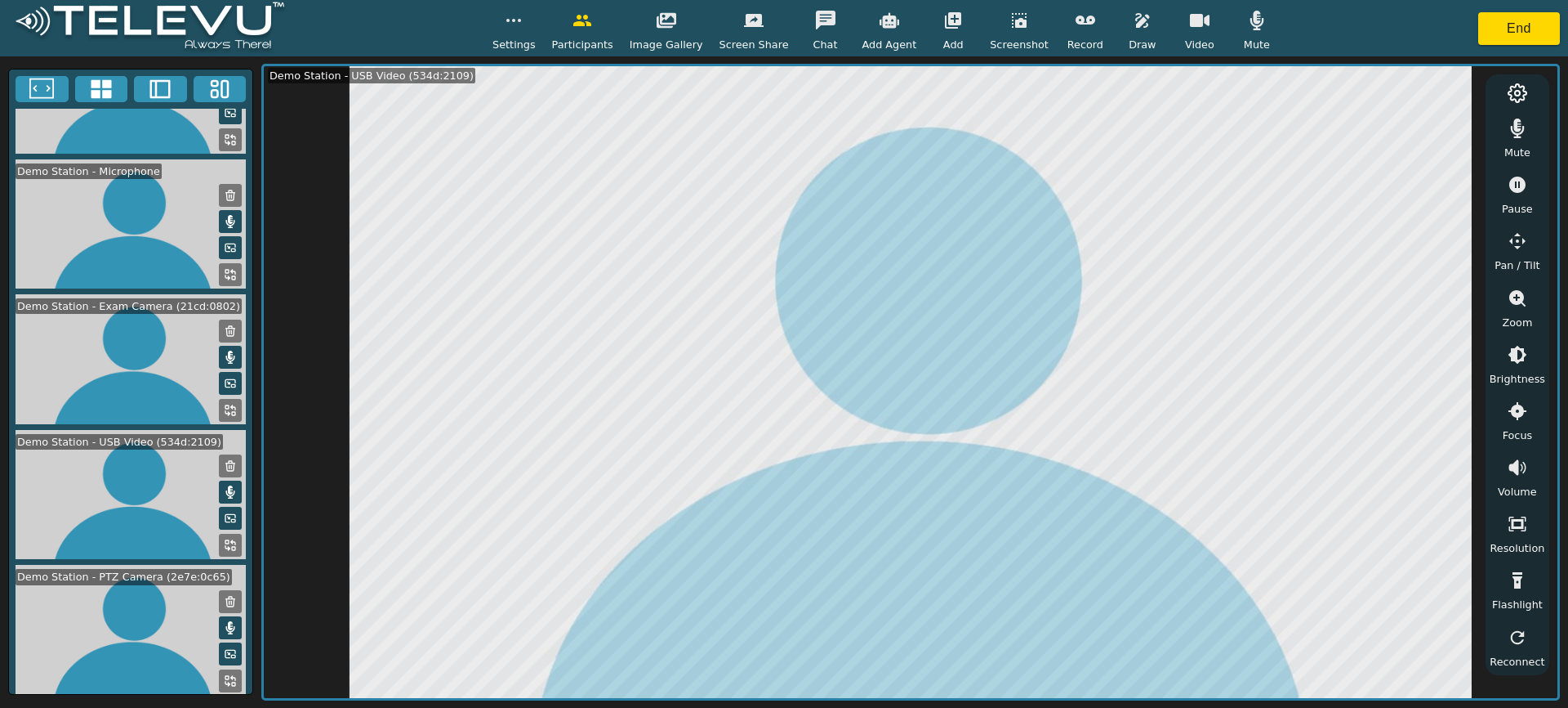
click at [231, 676] on icon at bounding box center [233, 678] width 4 height 4
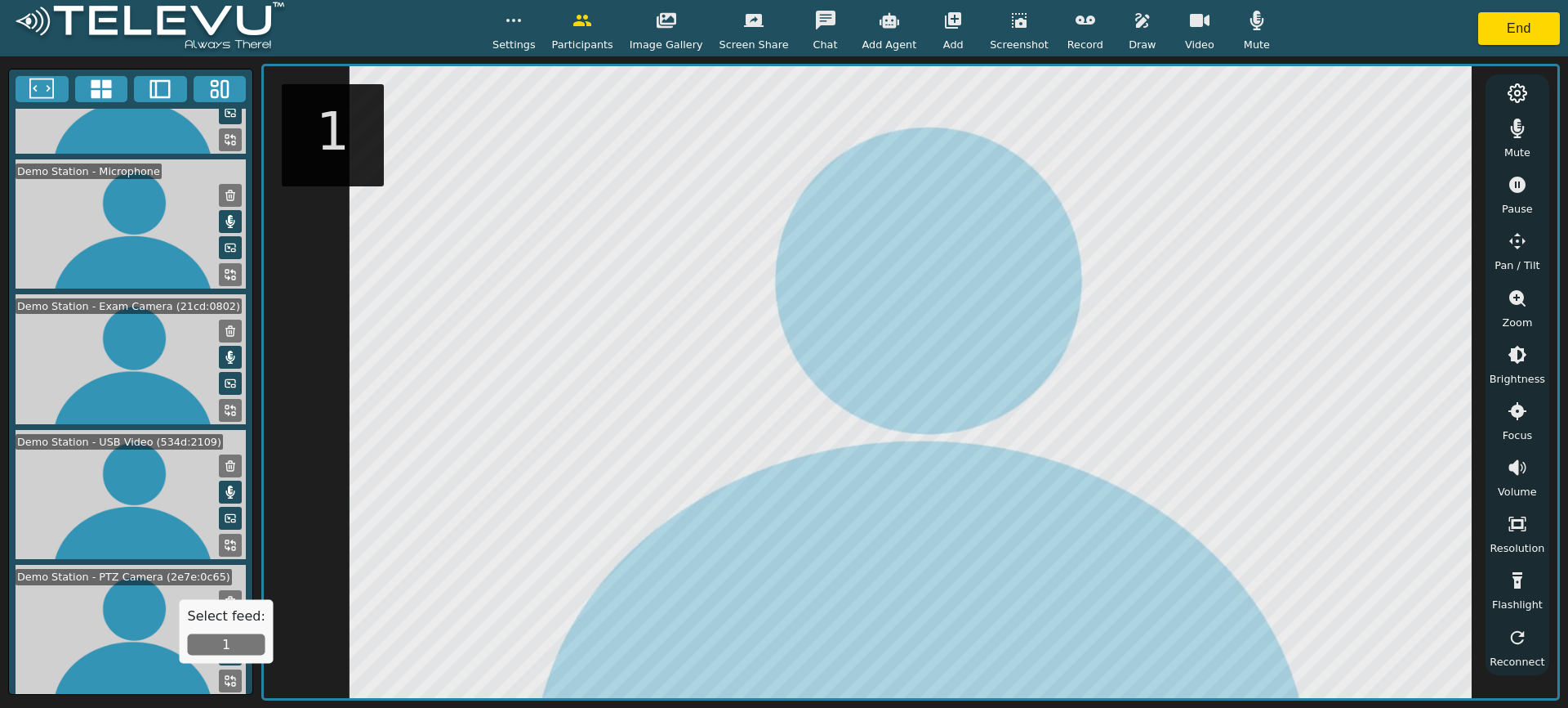
click at [241, 644] on button "1" at bounding box center [226, 645] width 77 height 21
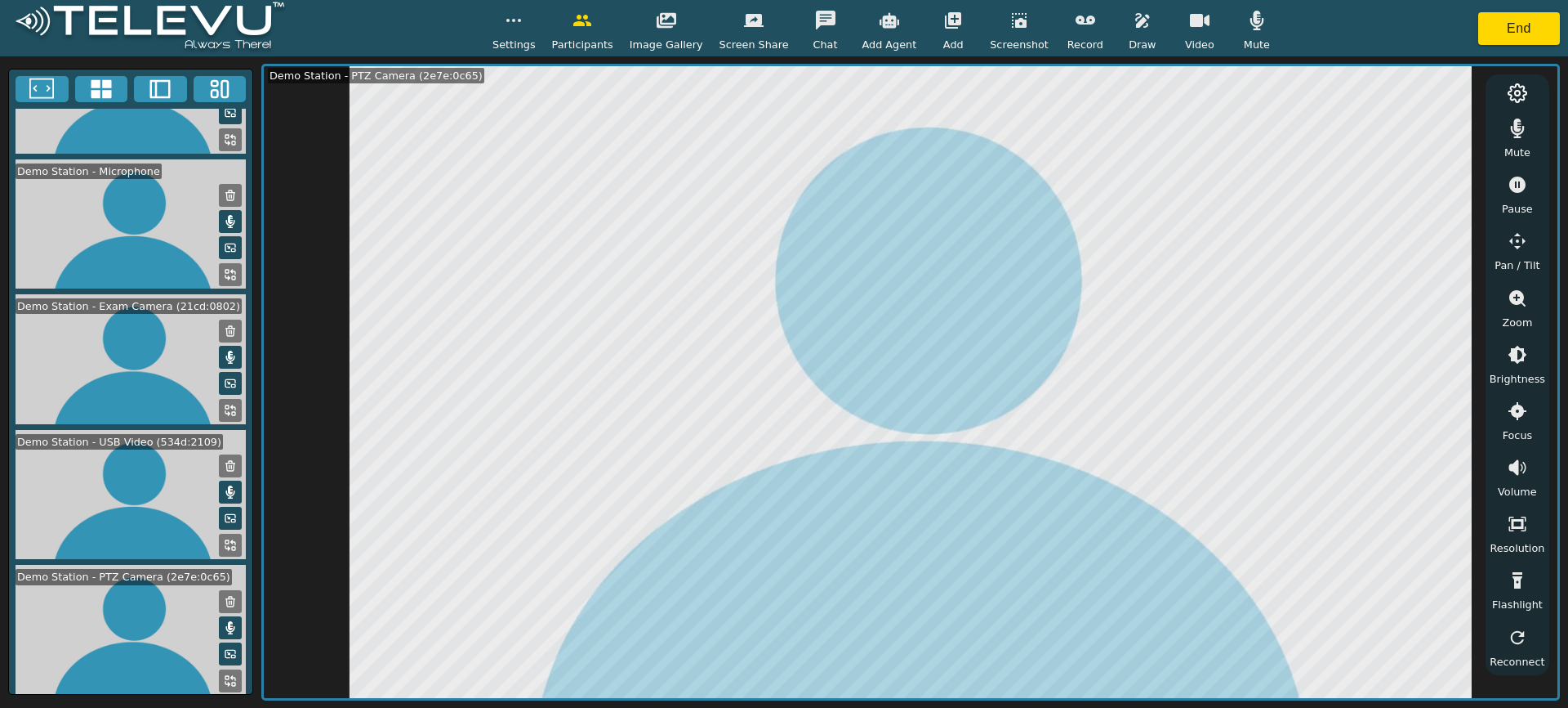
scroll to position [0, 0]
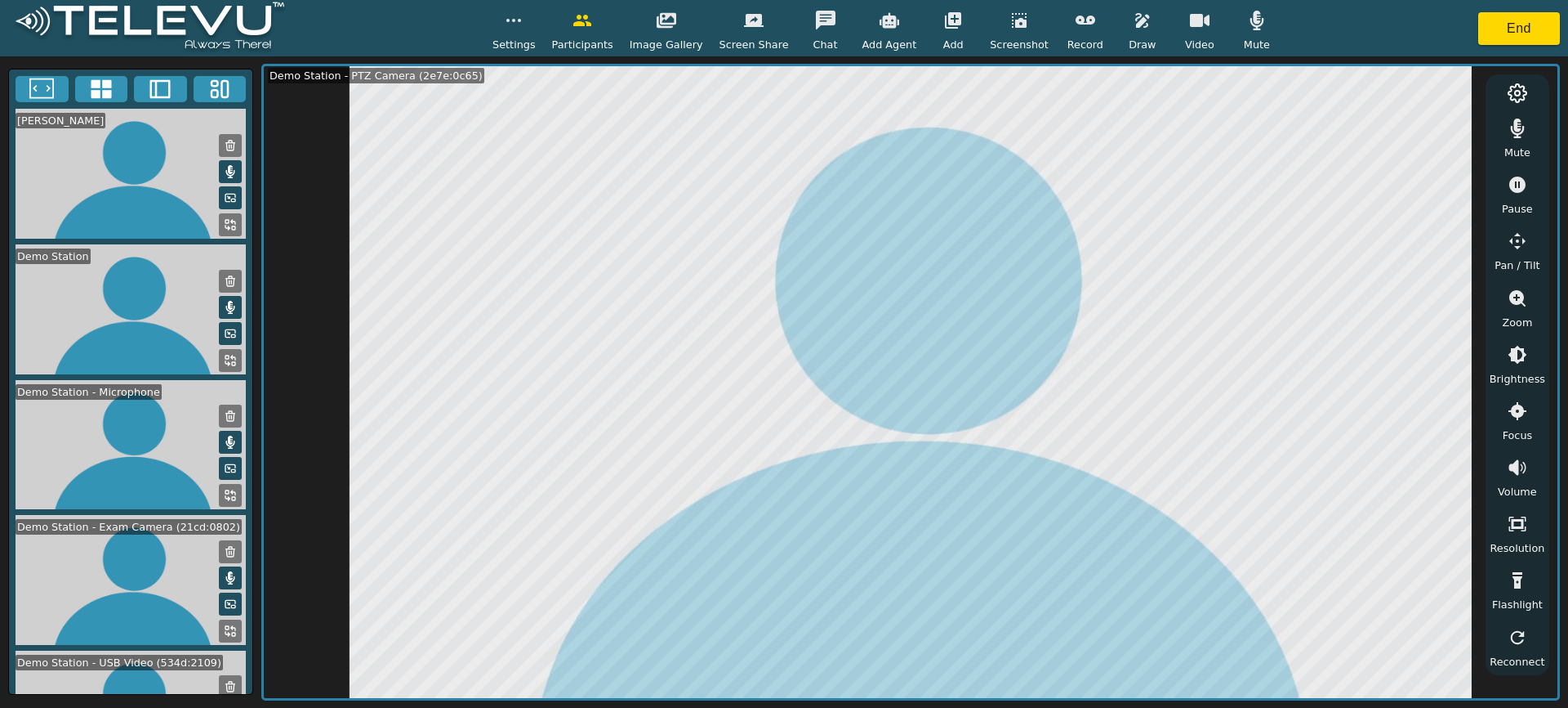
click at [170, 90] on icon at bounding box center [161, 90] width 25 height 25
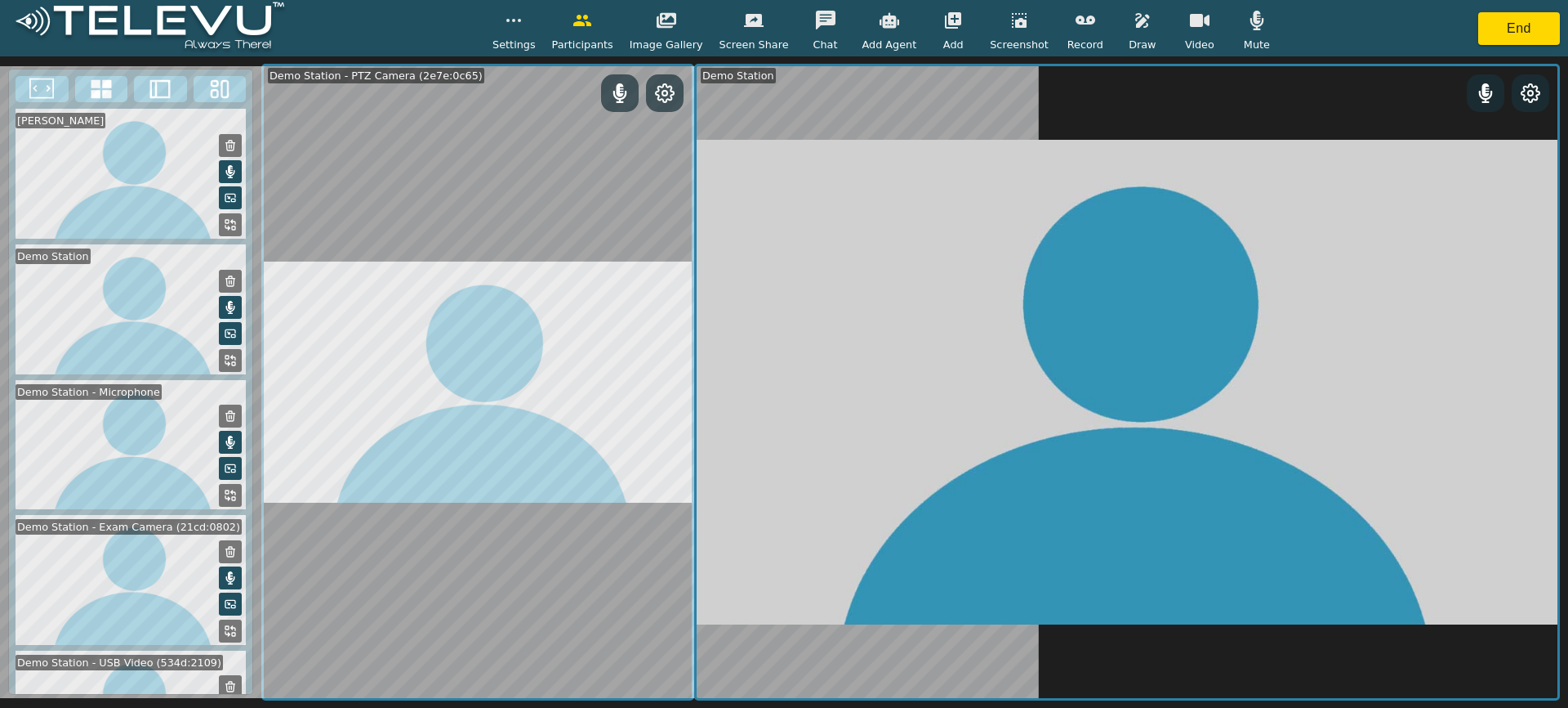
click at [225, 225] on icon at bounding box center [227, 227] width 4 height 4
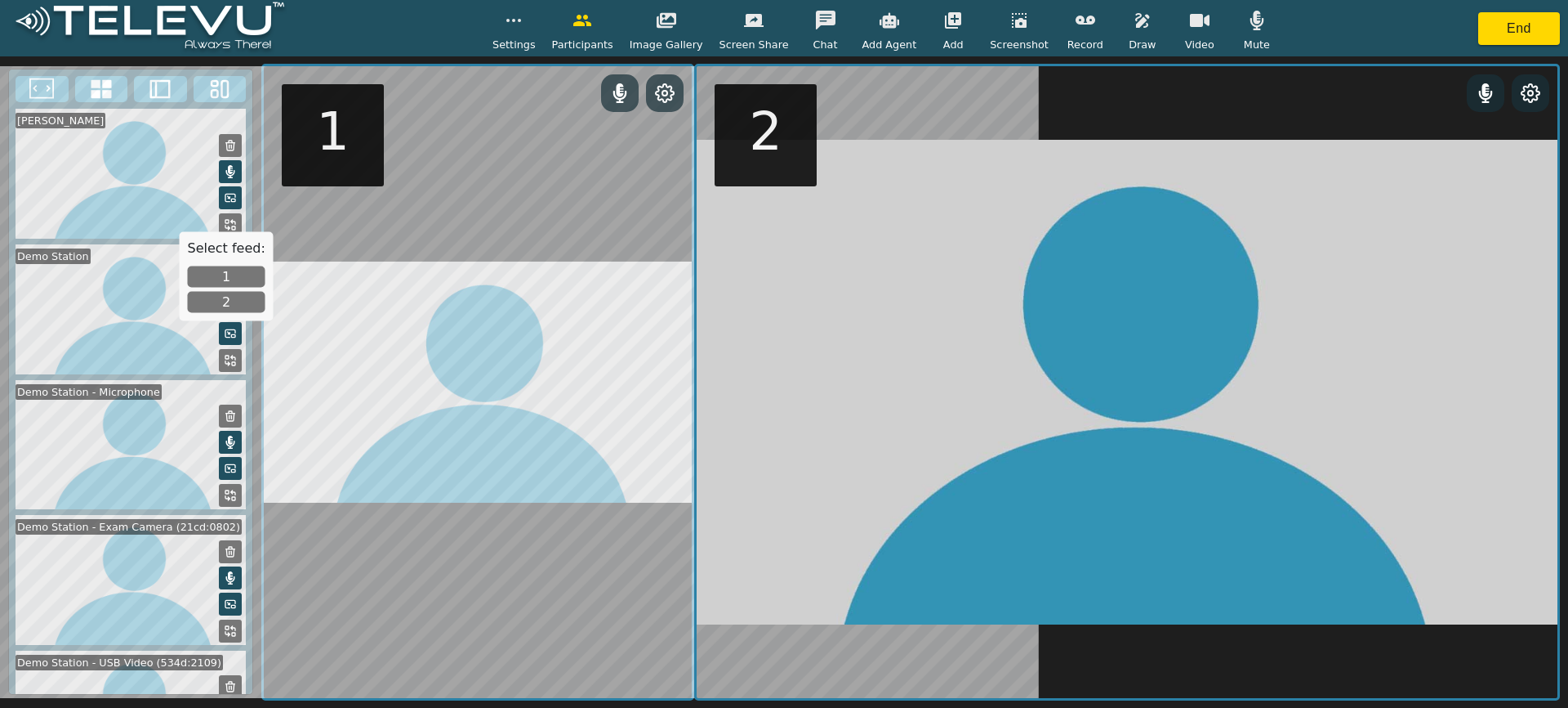
click at [218, 307] on button "2" at bounding box center [226, 303] width 77 height 21
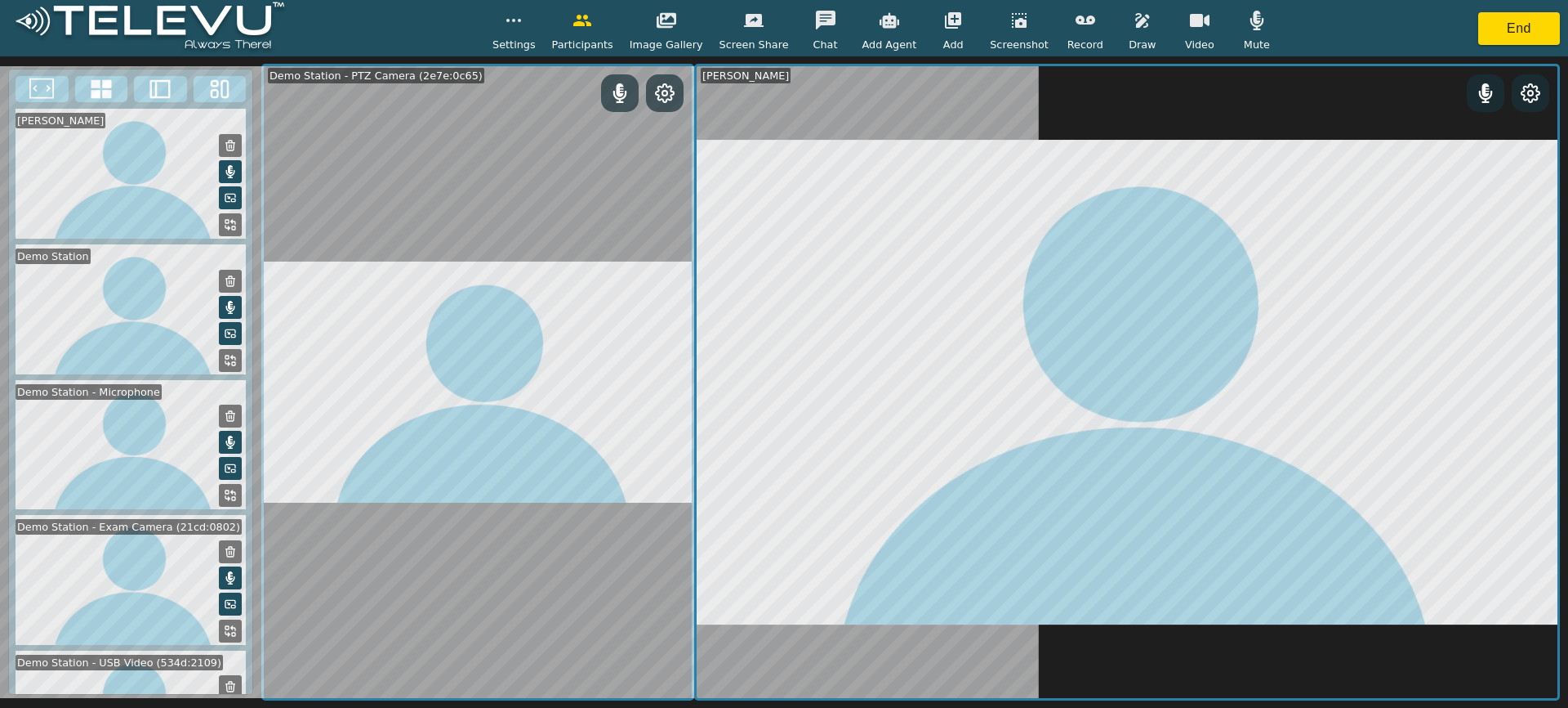
click at [1068, 135] on video at bounding box center [1127, 382] width 861 height 632
click at [1520, 19] on button "End" at bounding box center [1519, 28] width 82 height 33
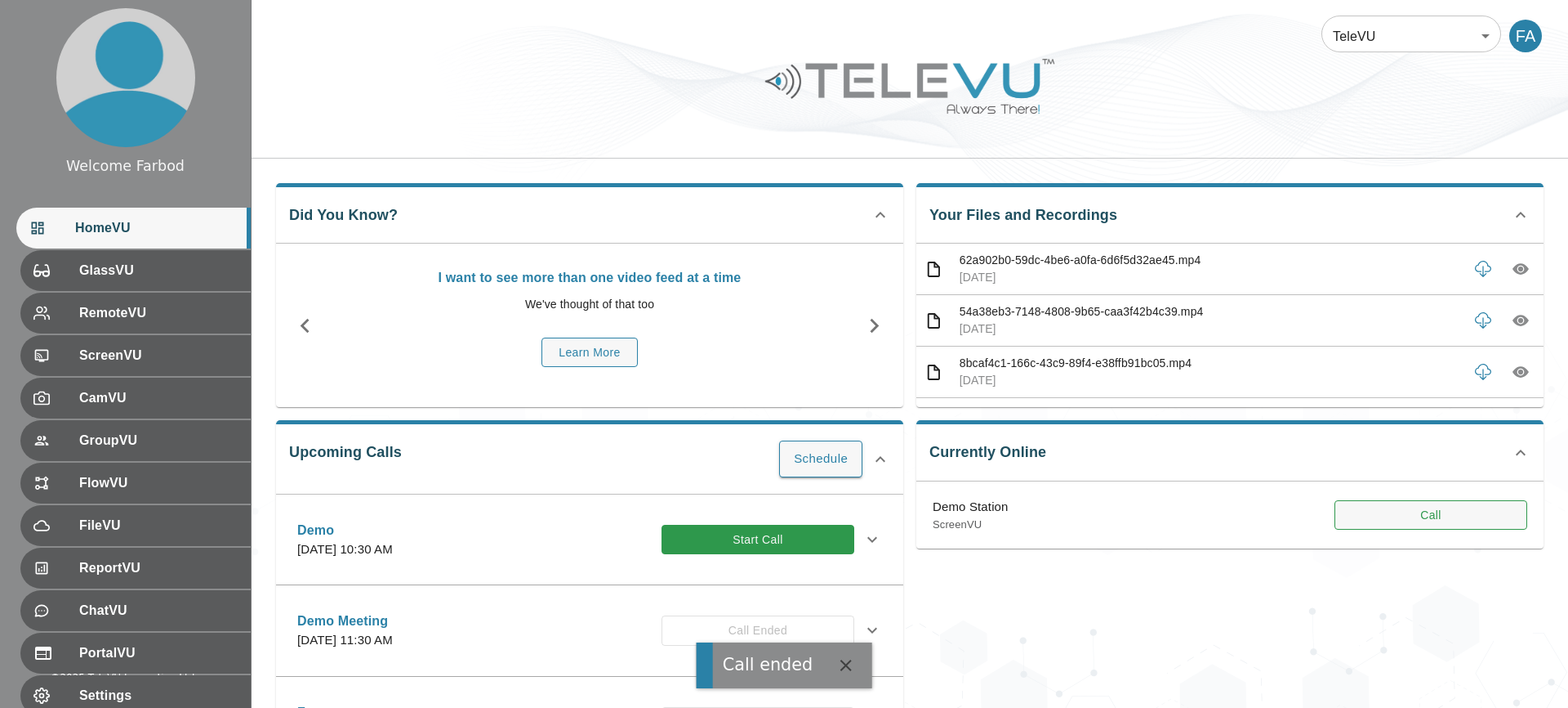
click at [1409, 518] on button "Call" at bounding box center [1431, 515] width 192 height 30
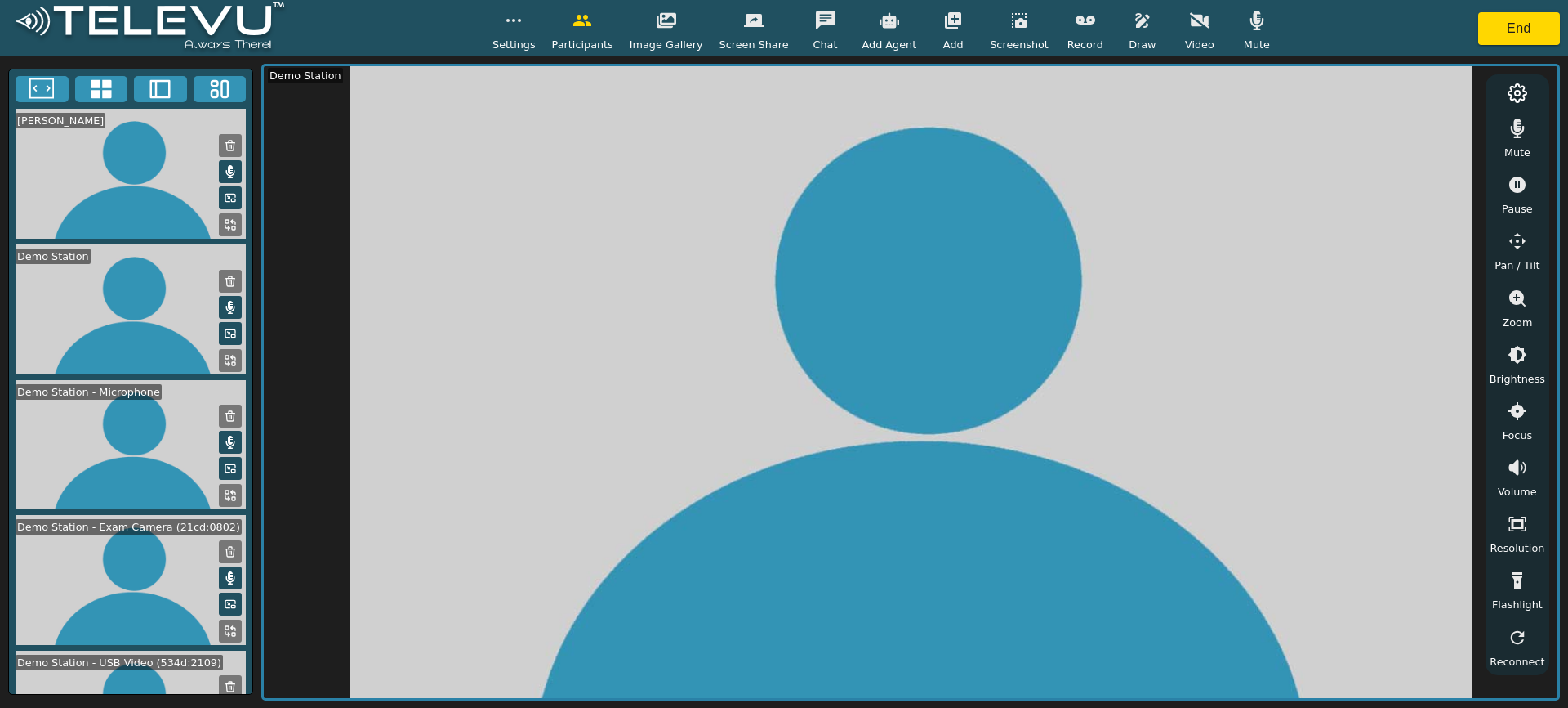
click at [527, 31] on button "button" at bounding box center [514, 20] width 41 height 33
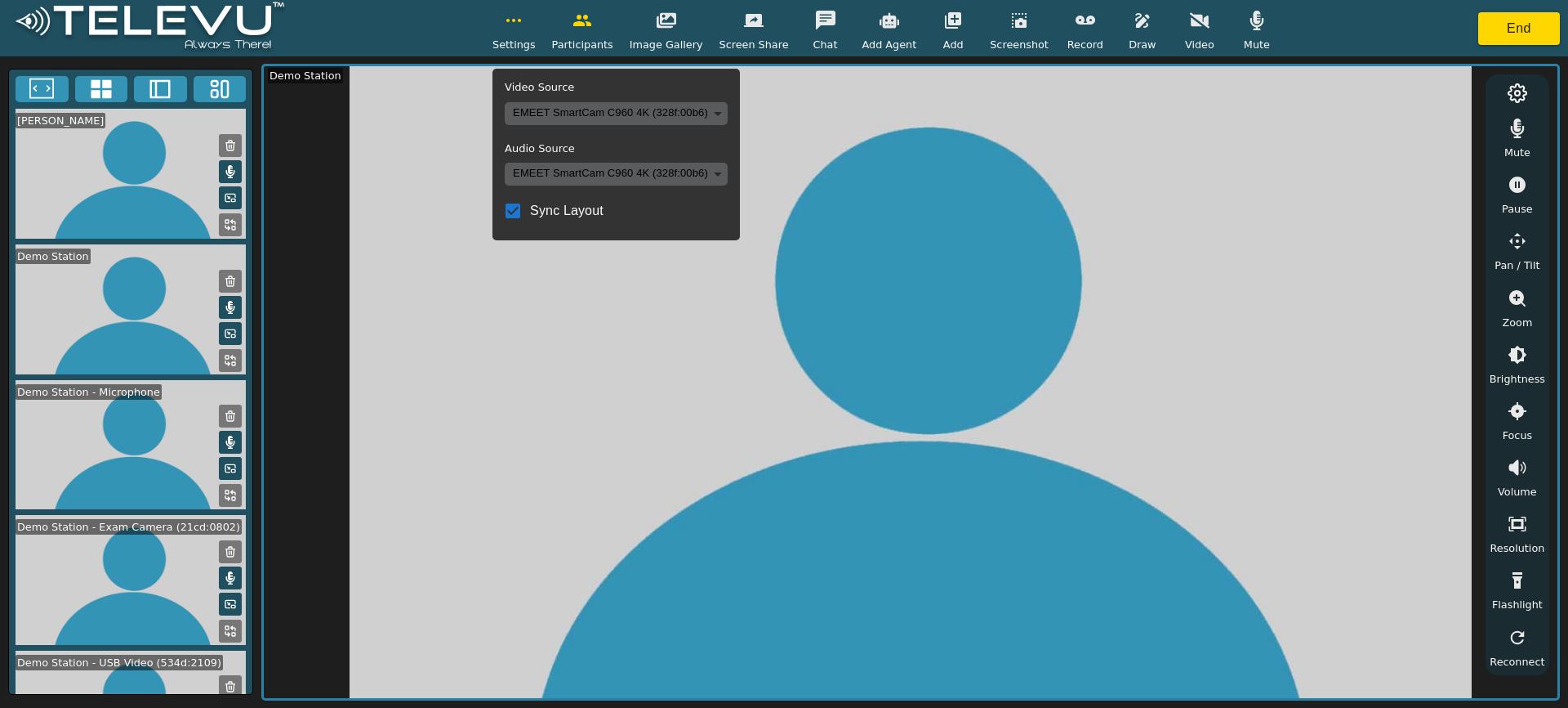
click at [523, 25] on icon "button" at bounding box center [514, 20] width 20 height 20
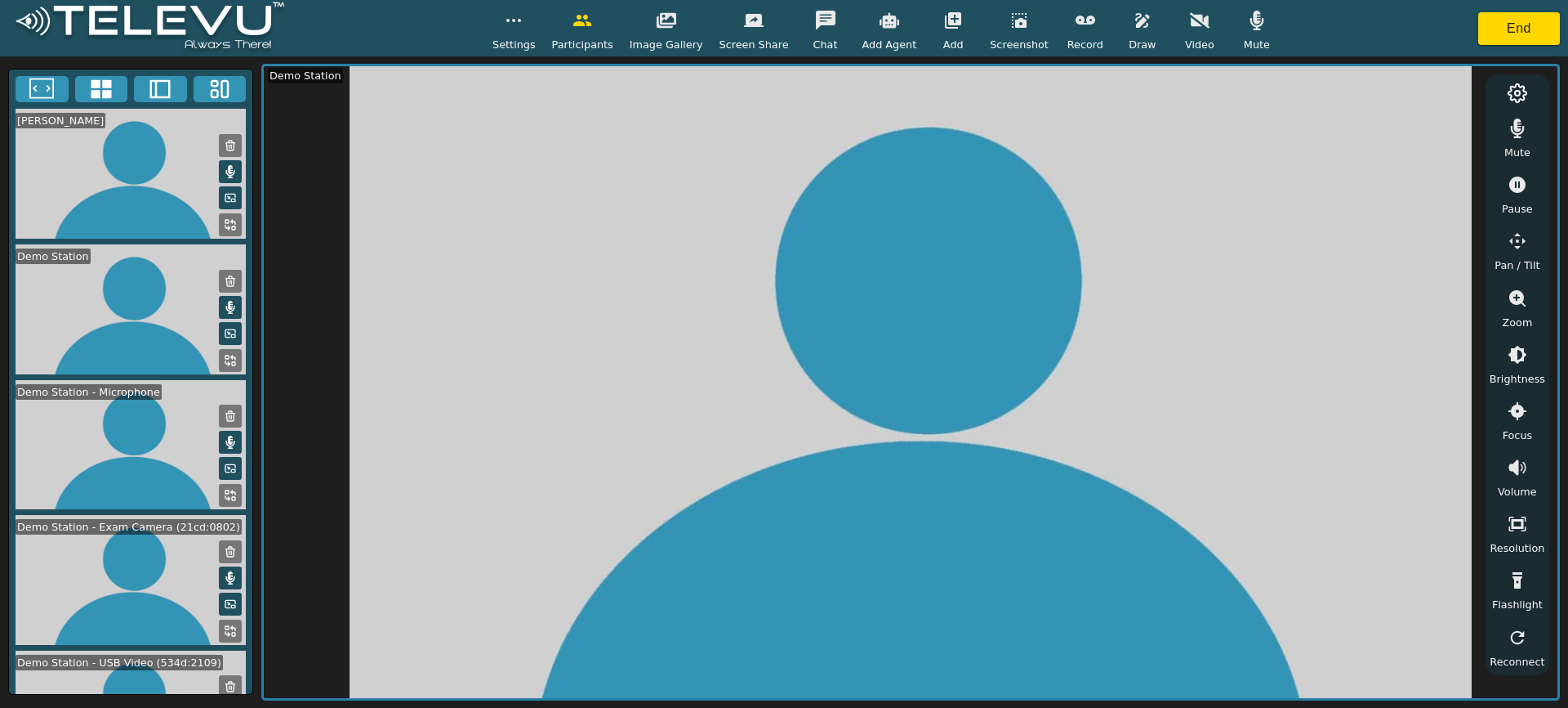
scroll to position [221, 0]
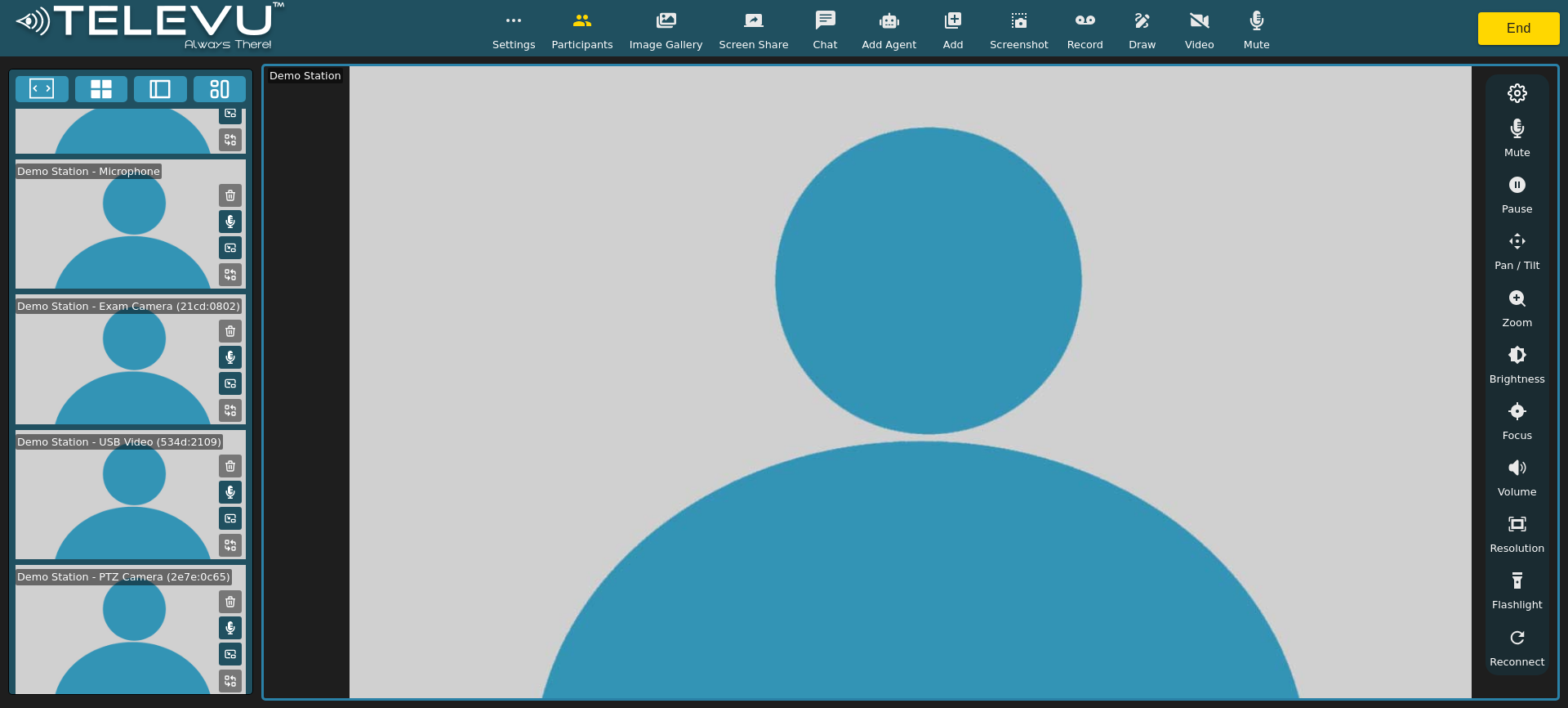
click at [226, 675] on icon at bounding box center [230, 680] width 13 height 13
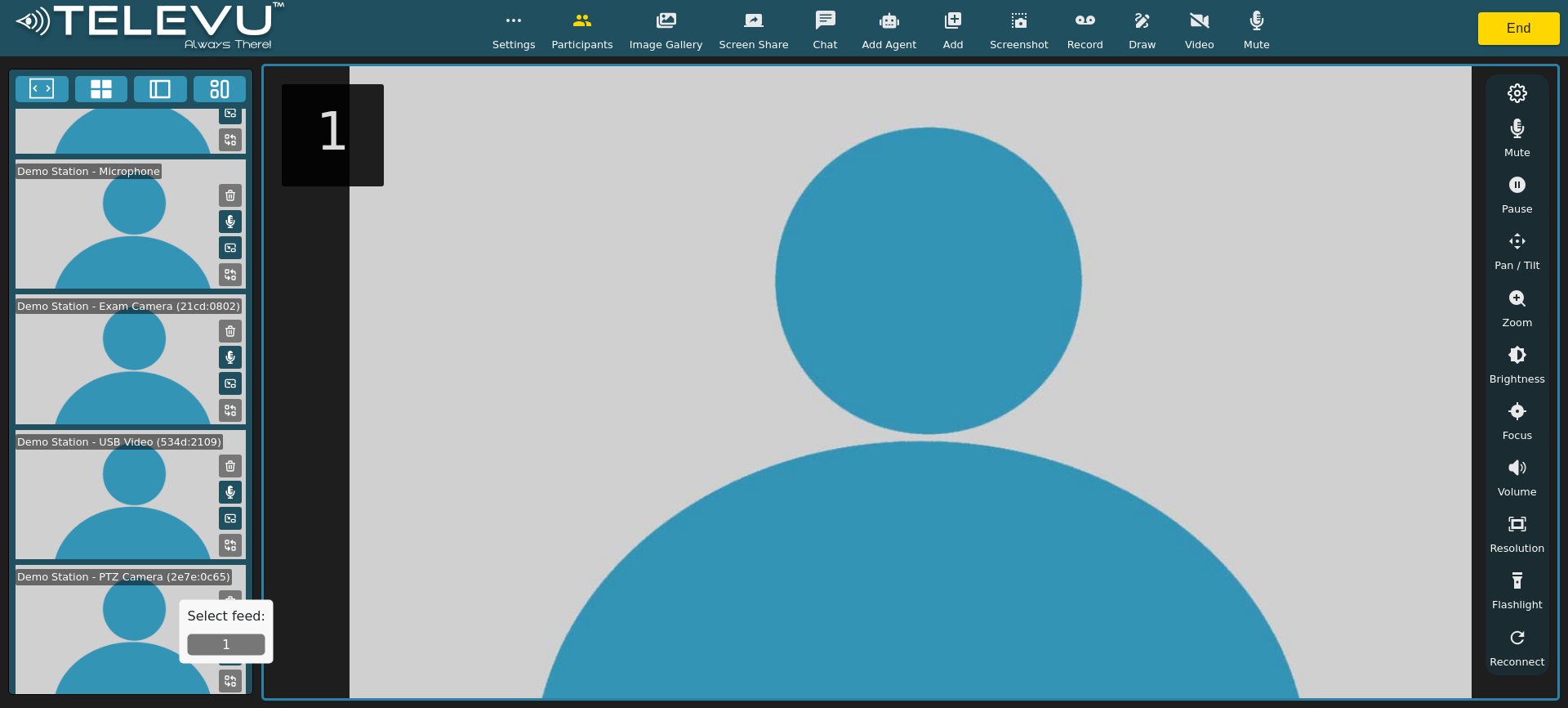
click at [234, 643] on button "1" at bounding box center [226, 645] width 77 height 21
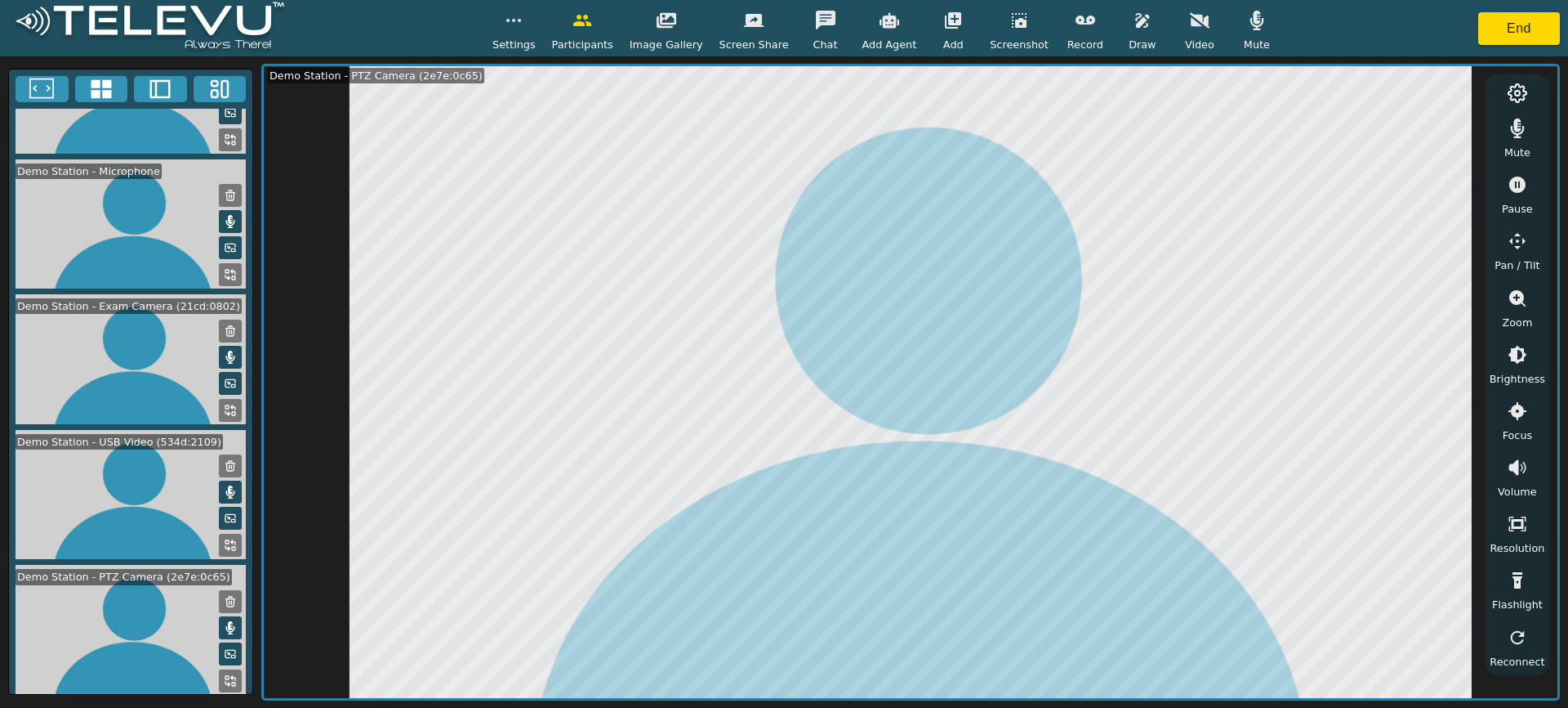
click at [1509, 248] on icon "button" at bounding box center [1517, 241] width 20 height 20
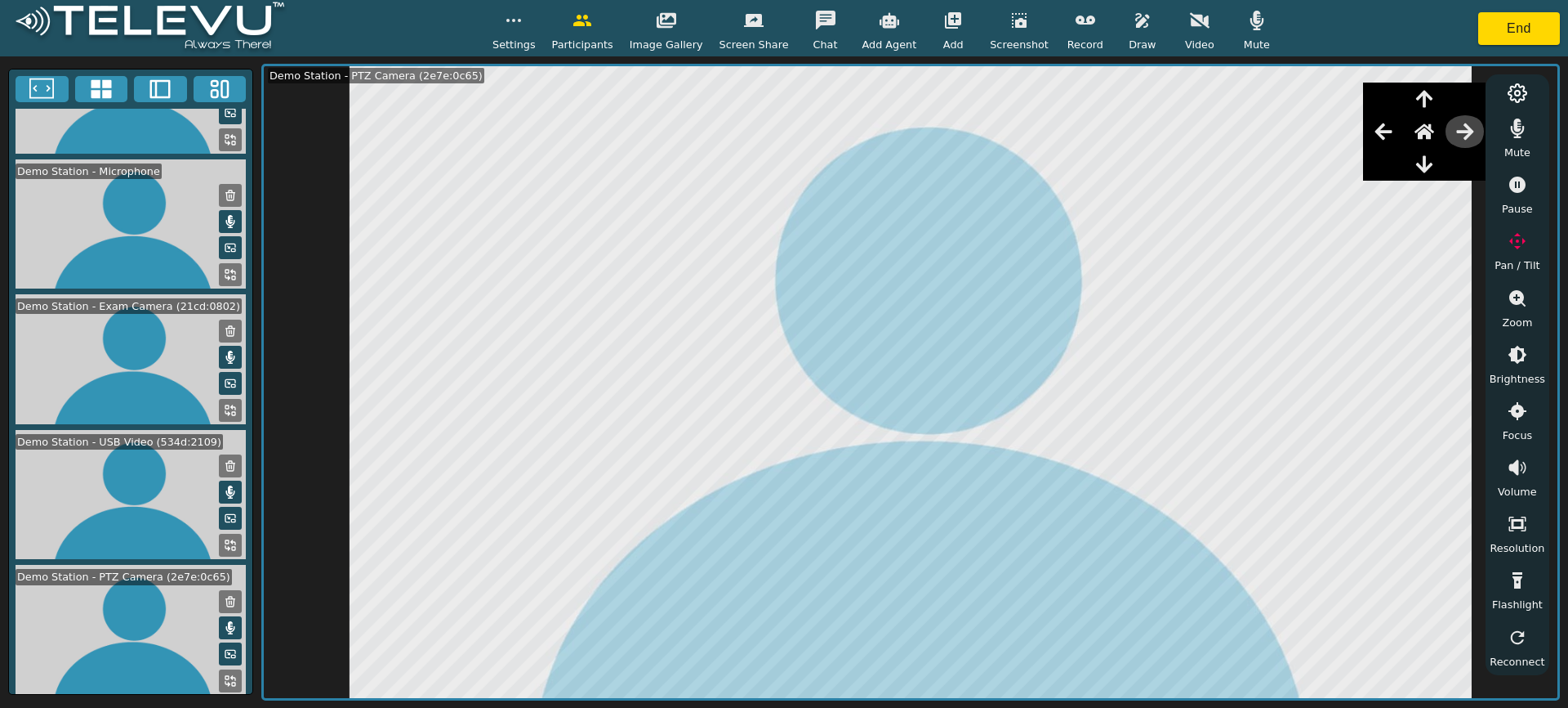
click at [1458, 129] on icon "button" at bounding box center [1465, 131] width 20 height 20
click at [1461, 130] on icon "button" at bounding box center [1464, 131] width 17 height 16
click at [1384, 132] on icon "button" at bounding box center [1383, 131] width 17 height 16
click at [1424, 161] on icon "button" at bounding box center [1424, 163] width 16 height 17
click at [1427, 105] on icon "button" at bounding box center [1424, 98] width 20 height 20
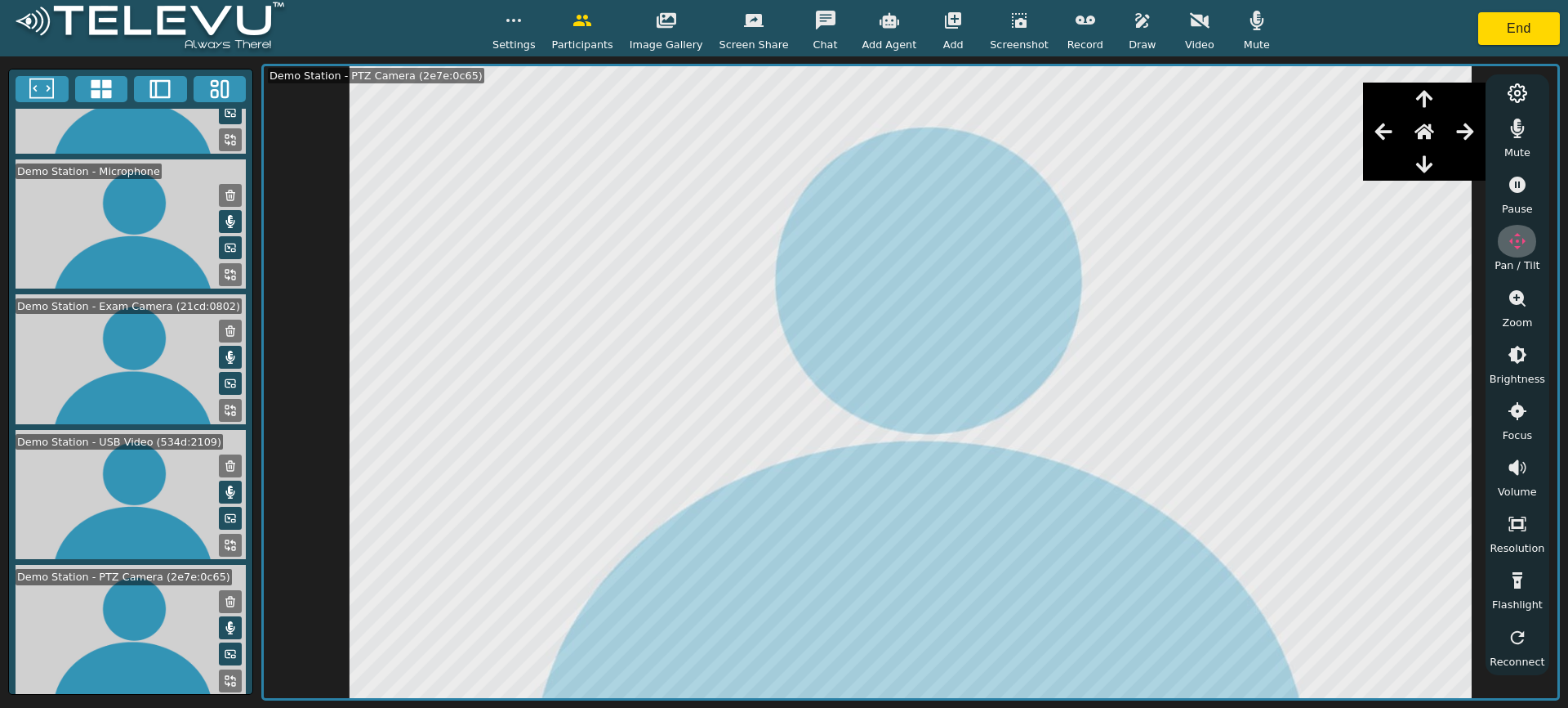
click at [1517, 240] on icon "button" at bounding box center [1517, 241] width 20 height 20
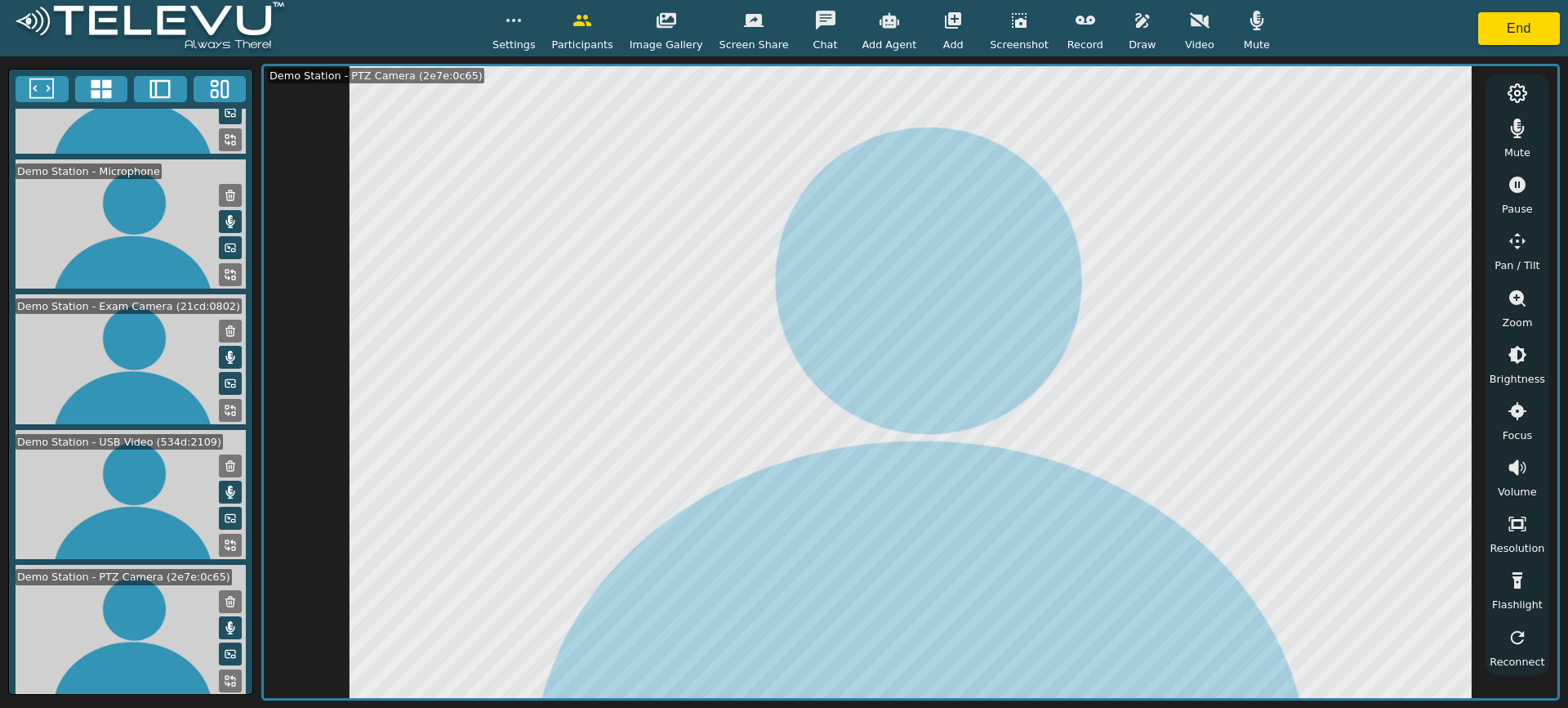
click at [1517, 240] on icon "button" at bounding box center [1517, 241] width 20 height 20
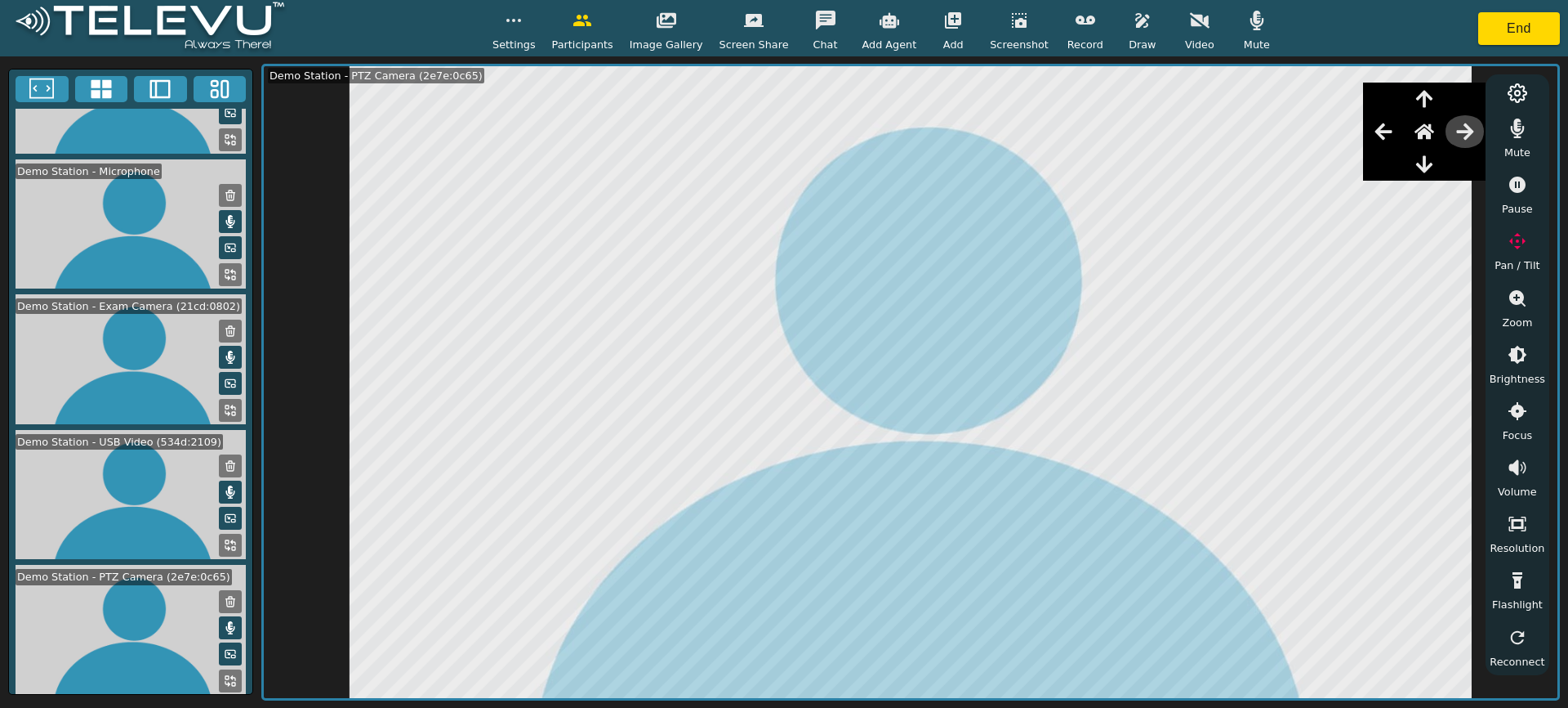
click at [1469, 137] on icon "button" at bounding box center [1465, 131] width 20 height 20
click at [1512, 248] on icon "button" at bounding box center [1517, 241] width 20 height 20
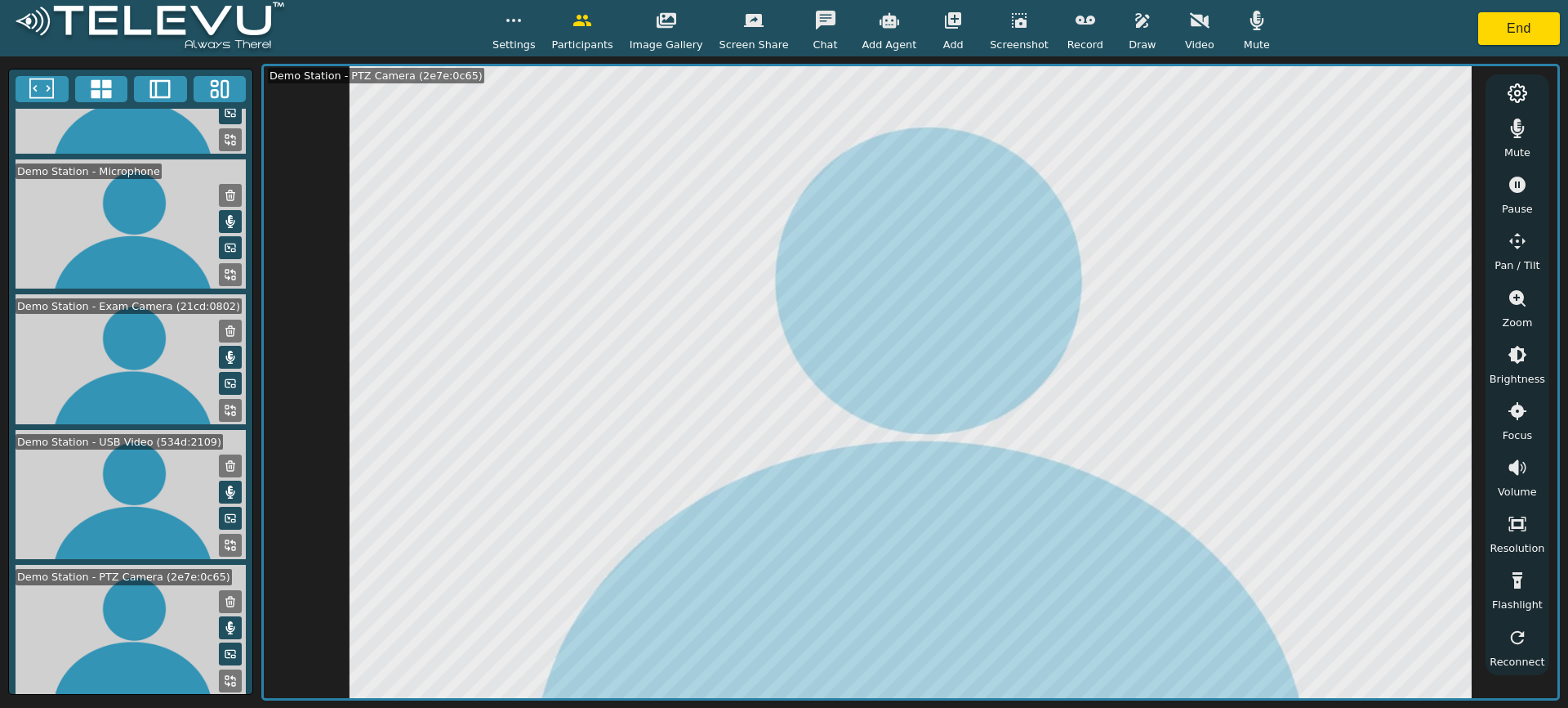
click at [523, 24] on icon "button" at bounding box center [514, 20] width 20 height 20
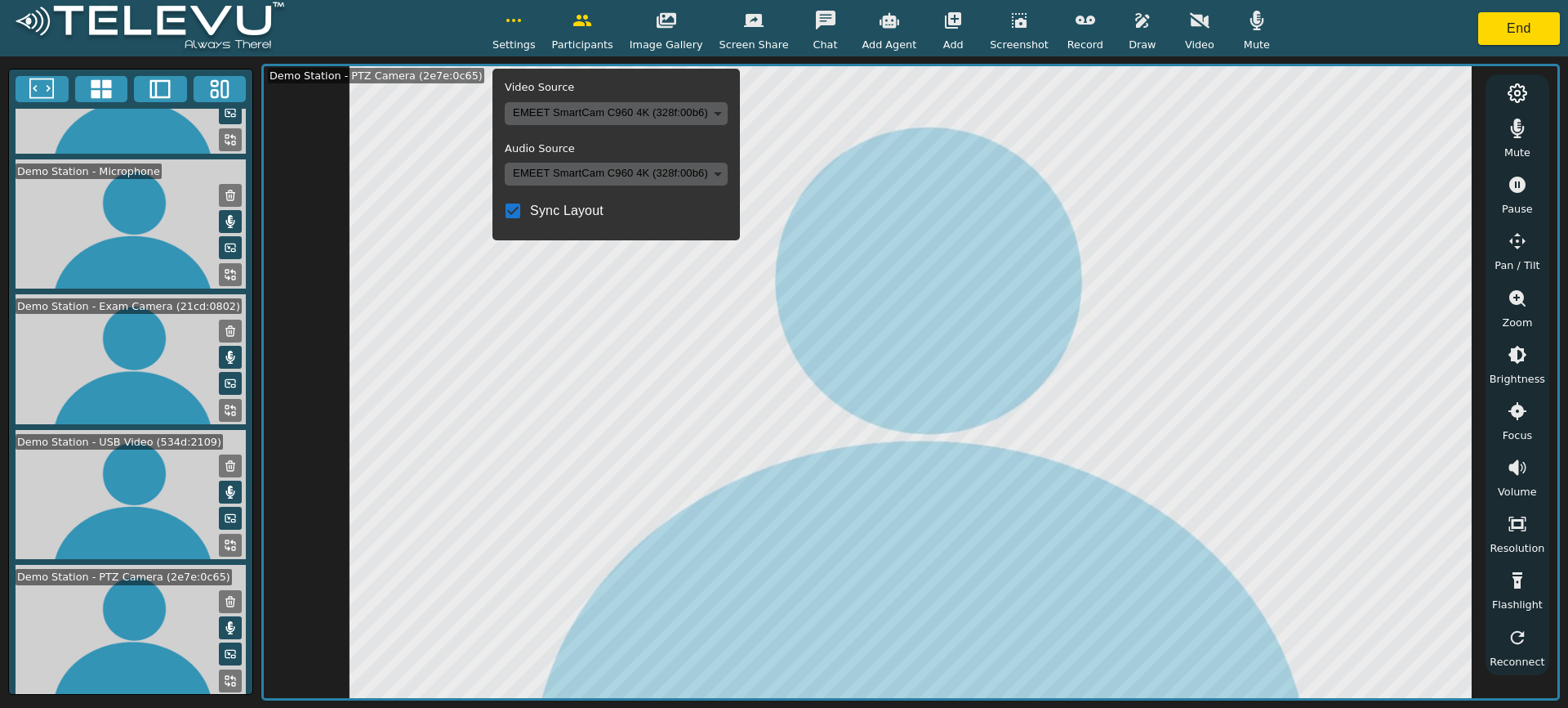
click at [523, 24] on icon "button" at bounding box center [514, 20] width 20 height 20
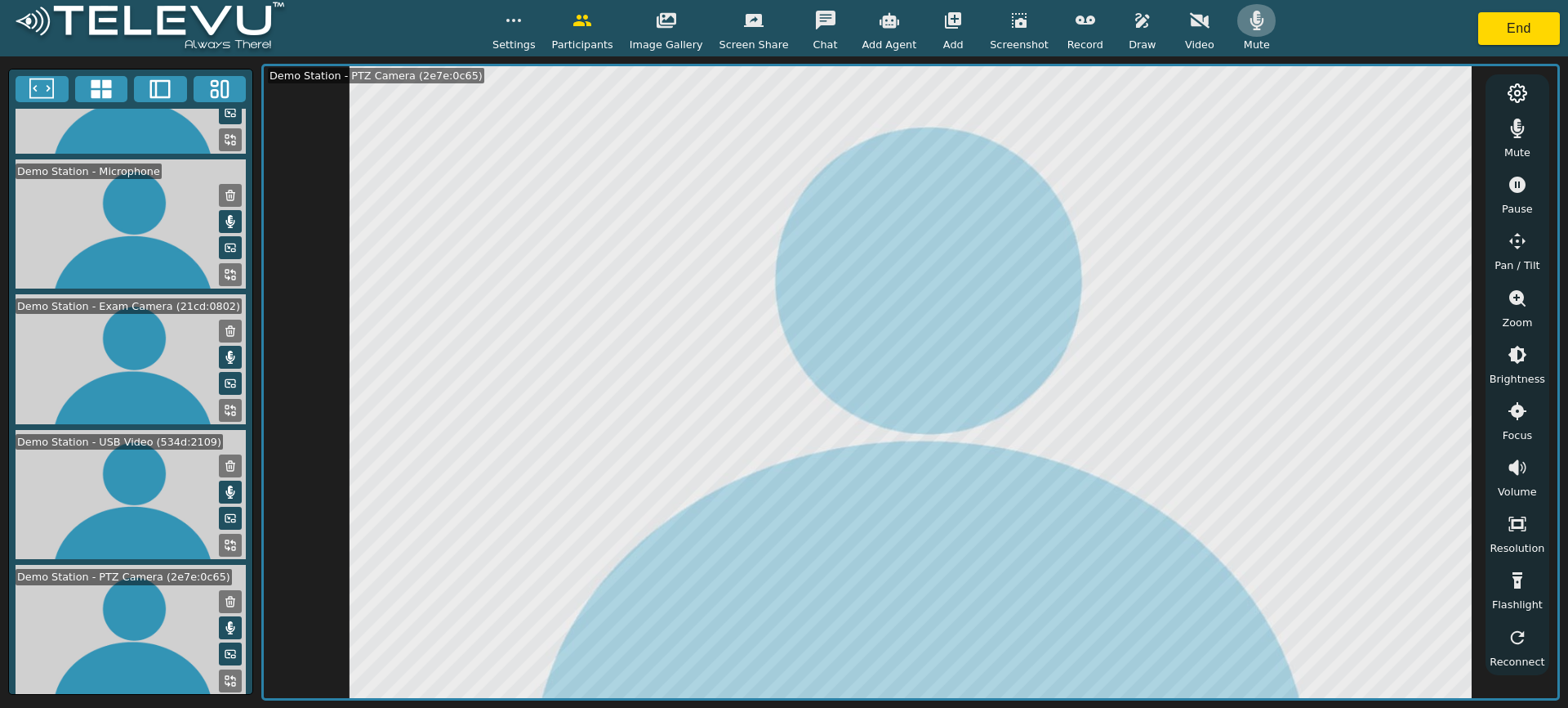
click at [1246, 33] on button "button" at bounding box center [1257, 20] width 41 height 33
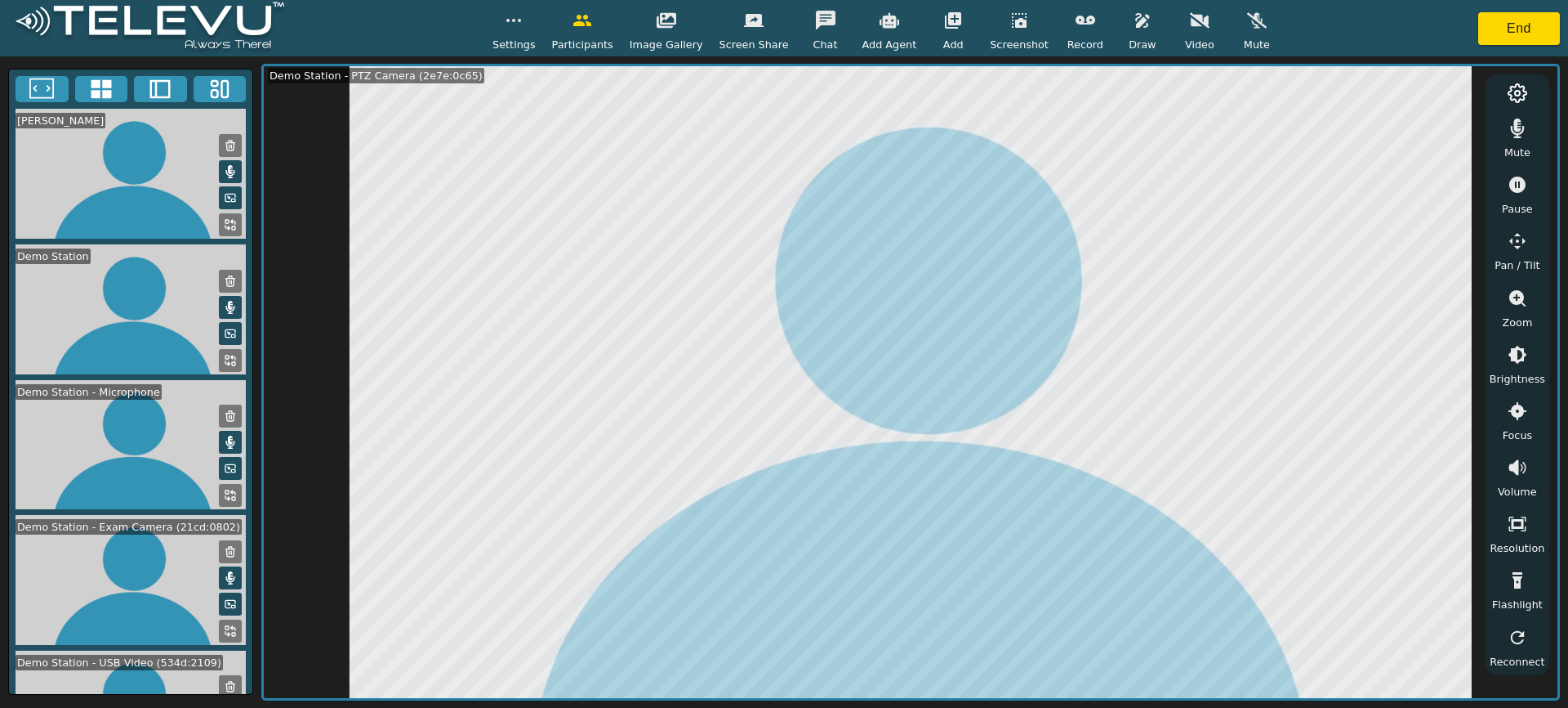
click at [255, 304] on div "[PERSON_NAME] Demo Station Demo Station - Microphone Demo Station - Exam Camera…" at bounding box center [784, 382] width 1568 height 651
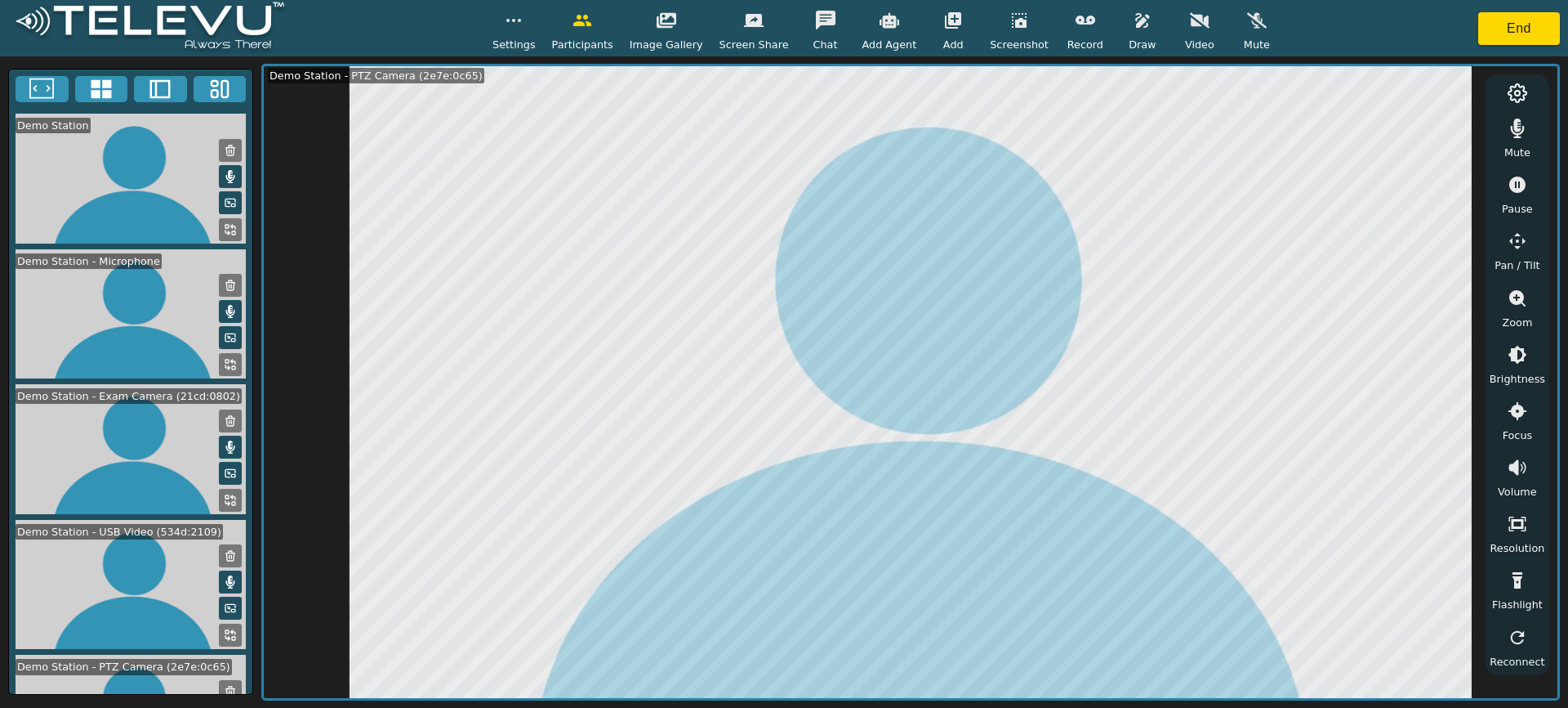
scroll to position [221, 0]
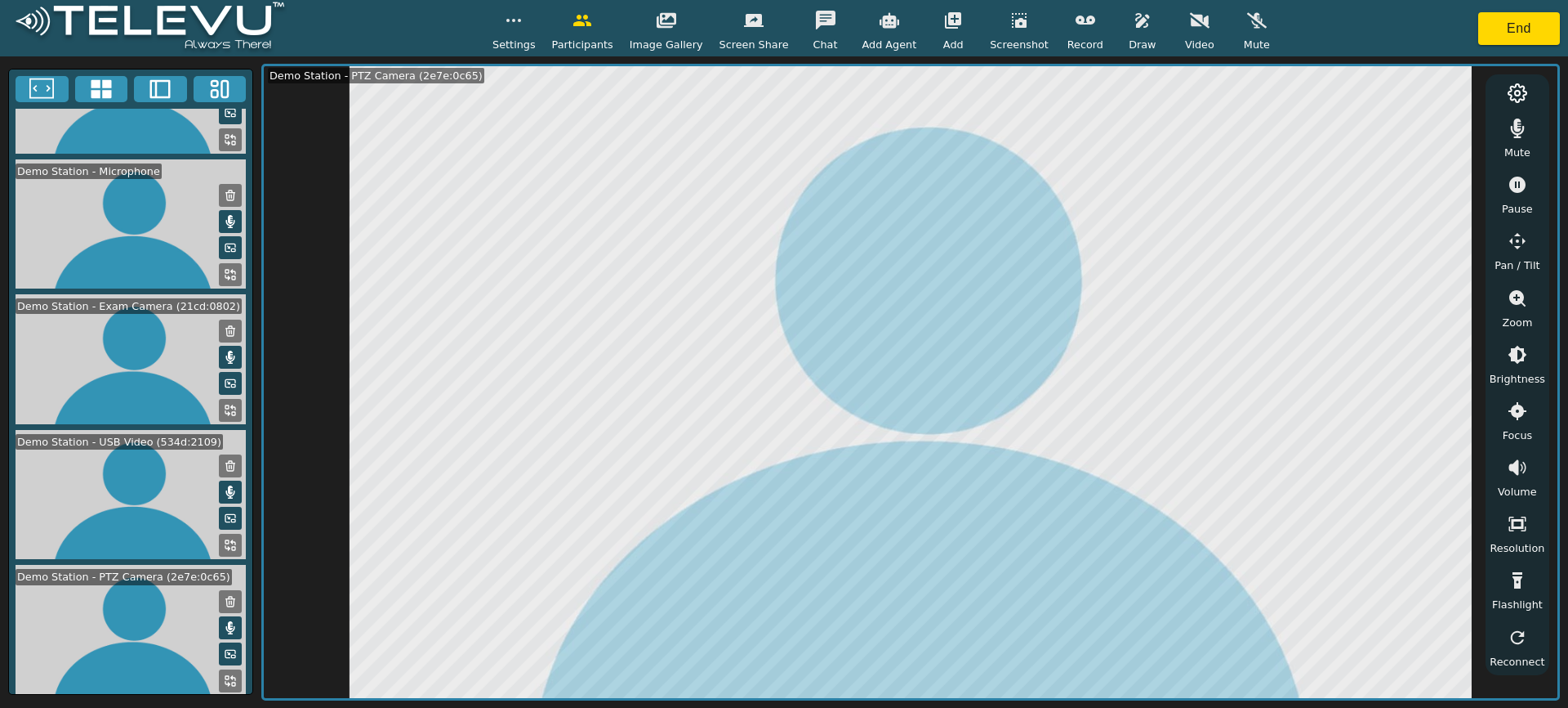
click at [226, 215] on icon at bounding box center [231, 221] width 9 height 13
click at [223, 216] on icon at bounding box center [230, 222] width 13 height 11
click at [226, 215] on icon at bounding box center [231, 221] width 9 height 13
click at [223, 216] on icon at bounding box center [230, 222] width 13 height 11
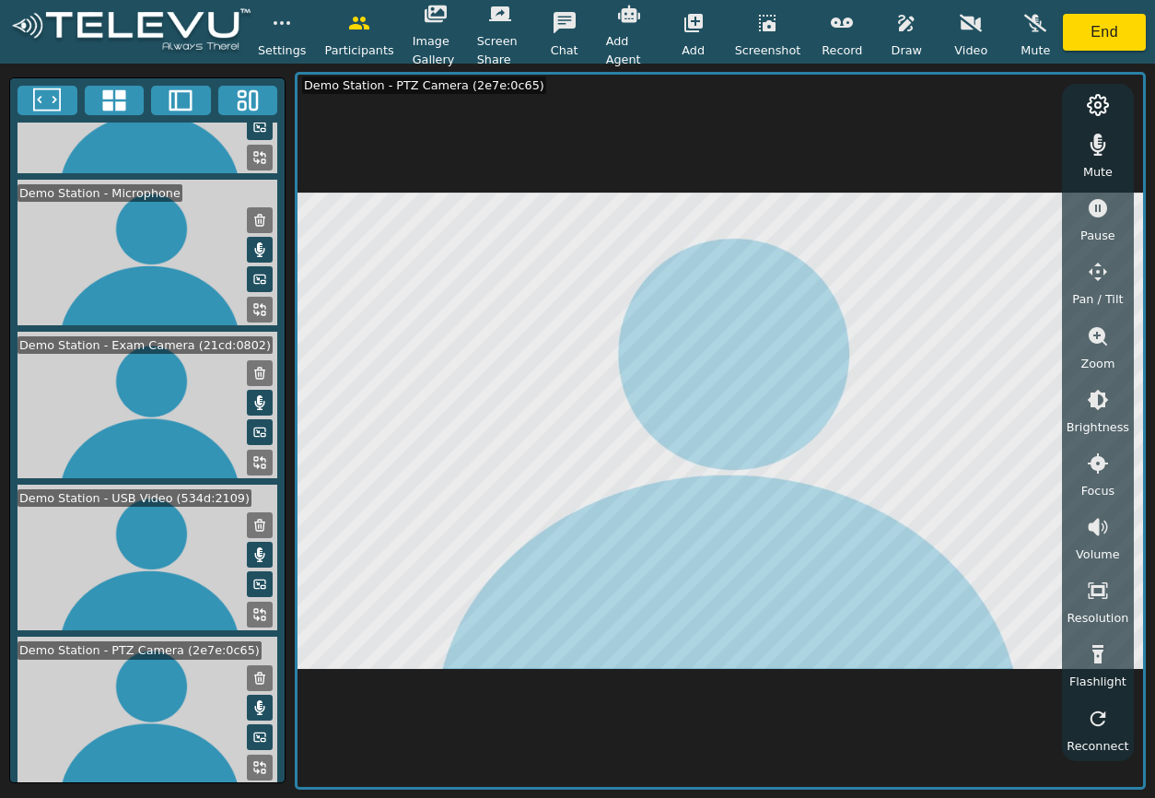
click at [257, 242] on icon at bounding box center [260, 249] width 10 height 15
click at [257, 242] on icon at bounding box center [259, 249] width 15 height 15
click at [257, 242] on icon at bounding box center [260, 249] width 10 height 15
click at [254, 768] on icon at bounding box center [256, 770] width 5 height 5
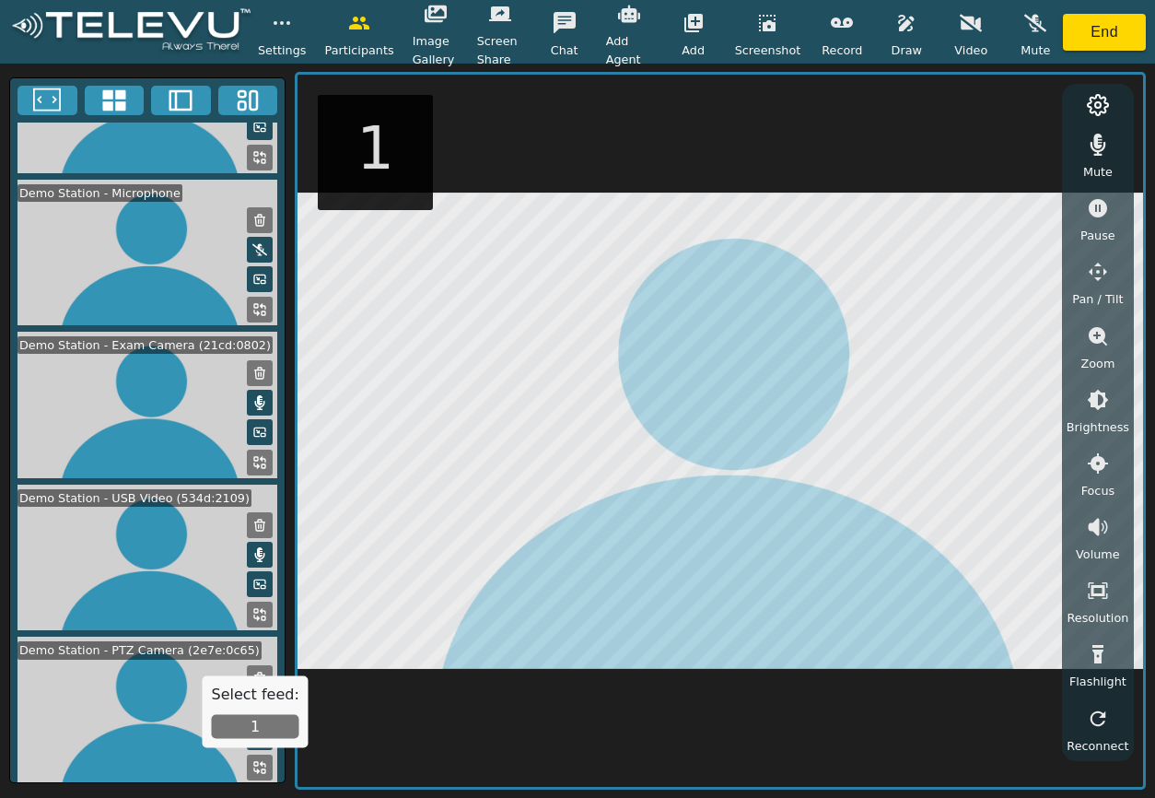
click at [254, 723] on button "1" at bounding box center [255, 727] width 87 height 24
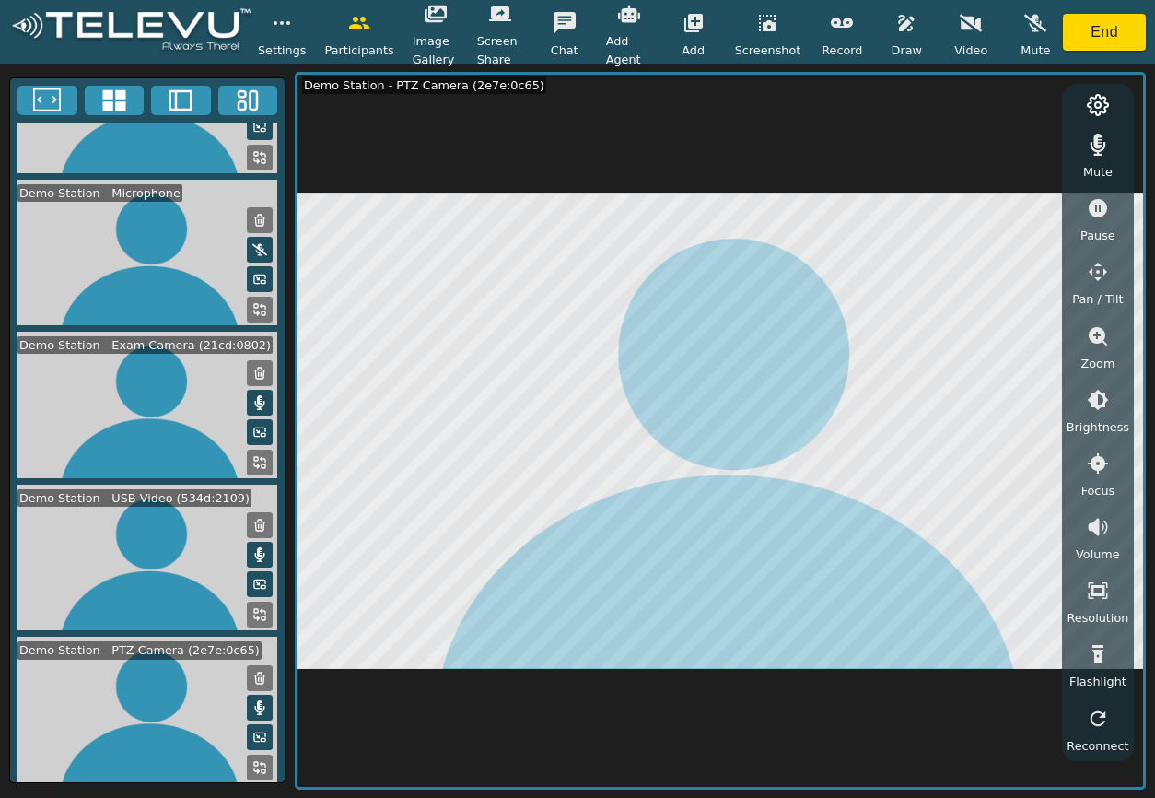
click at [904, 32] on icon "button" at bounding box center [906, 23] width 22 height 22
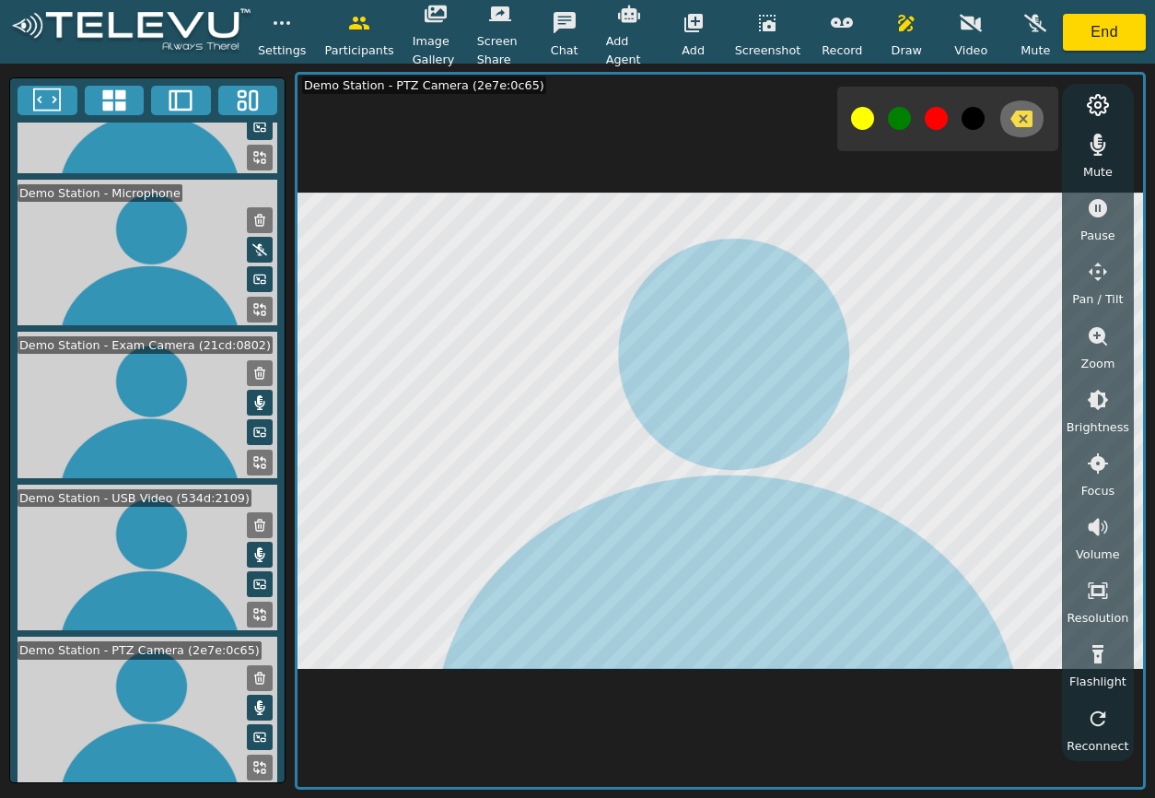
click at [1022, 115] on icon "button" at bounding box center [1021, 119] width 22 height 22
click at [904, 37] on button "button" at bounding box center [906, 23] width 46 height 37
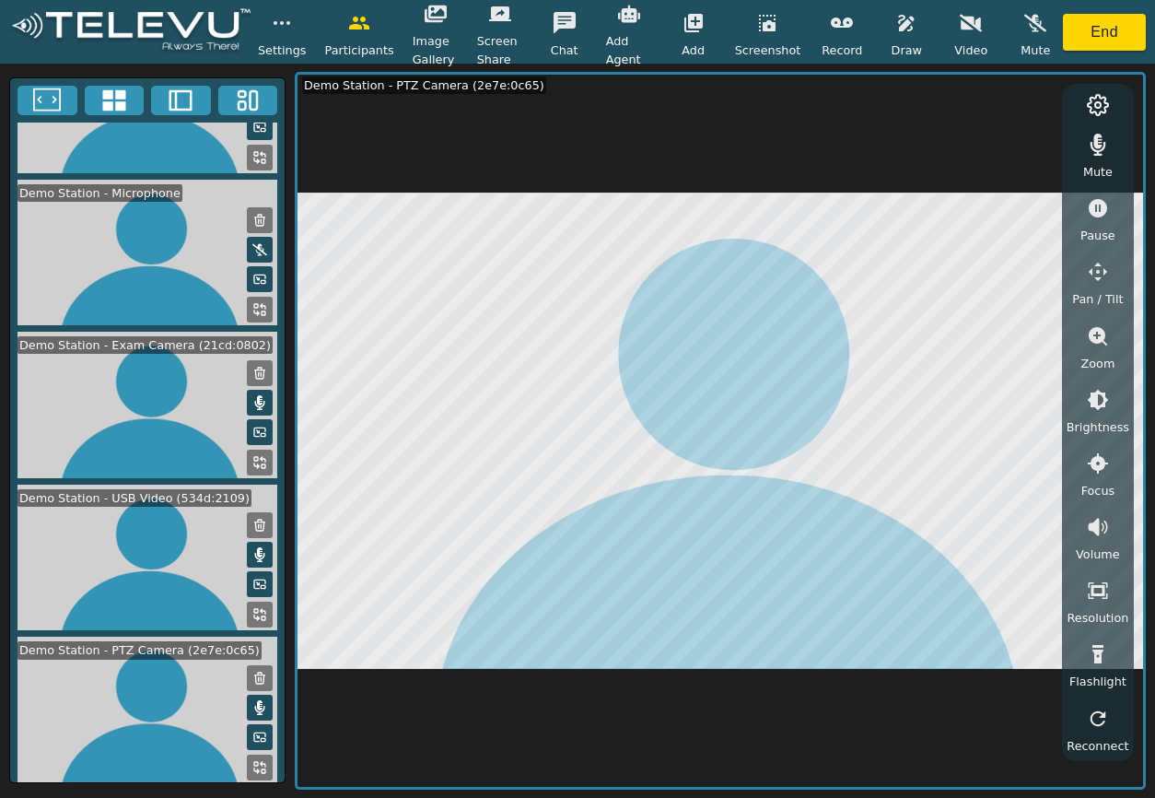
click at [1098, 337] on icon "button" at bounding box center [1098, 336] width 18 height 18
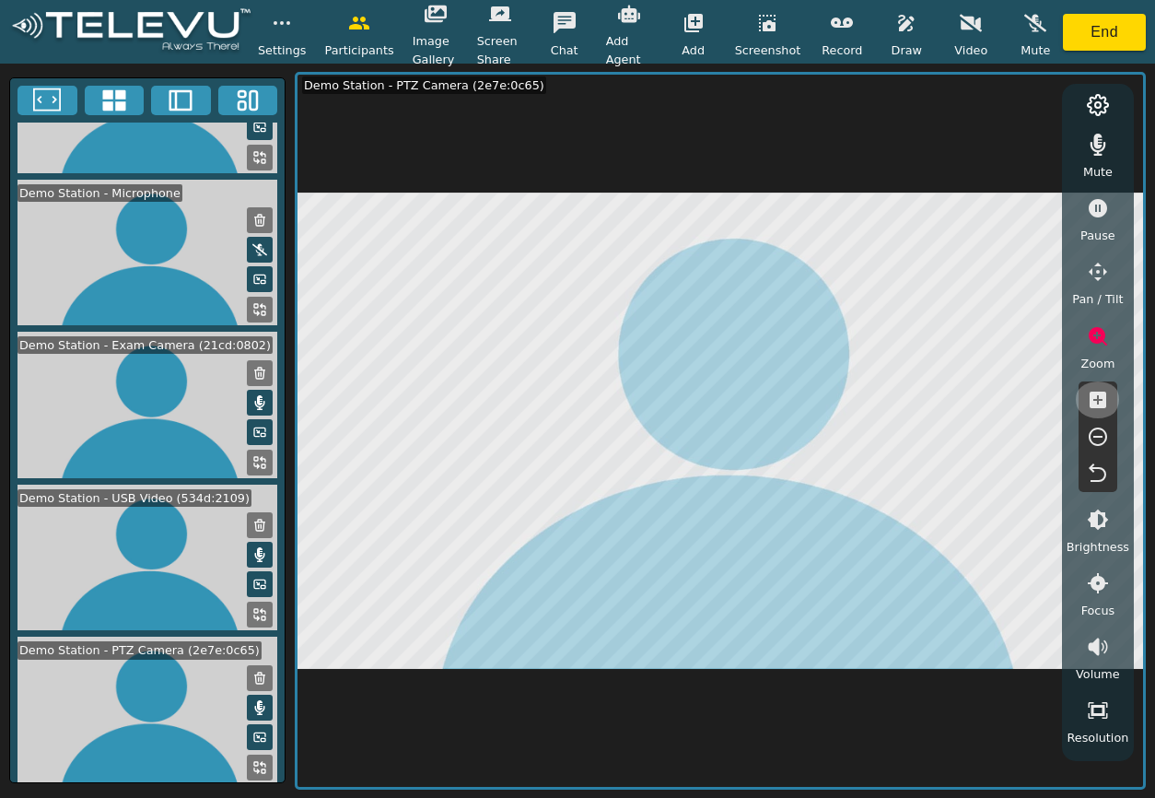
click at [1091, 397] on icon "button" at bounding box center [1098, 399] width 17 height 17
click at [1099, 339] on icon "button" at bounding box center [1098, 336] width 18 height 18
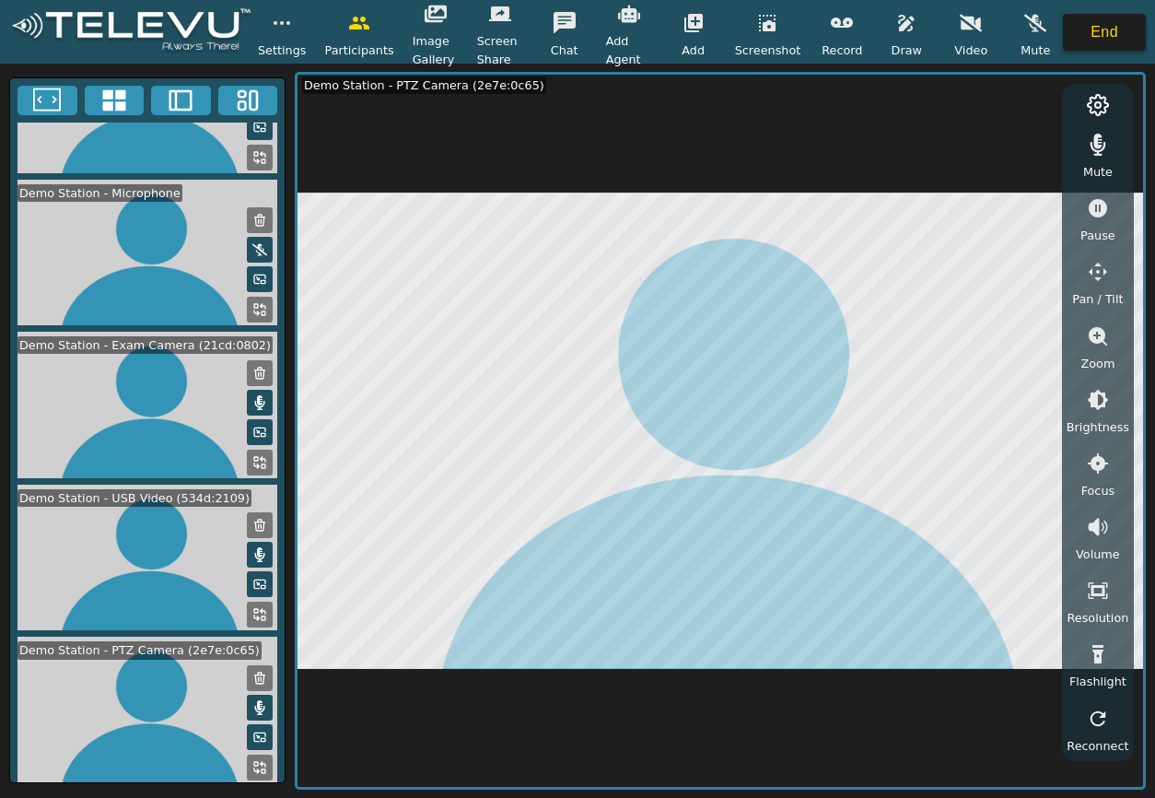
click at [1081, 37] on button "End" at bounding box center [1104, 32] width 83 height 37
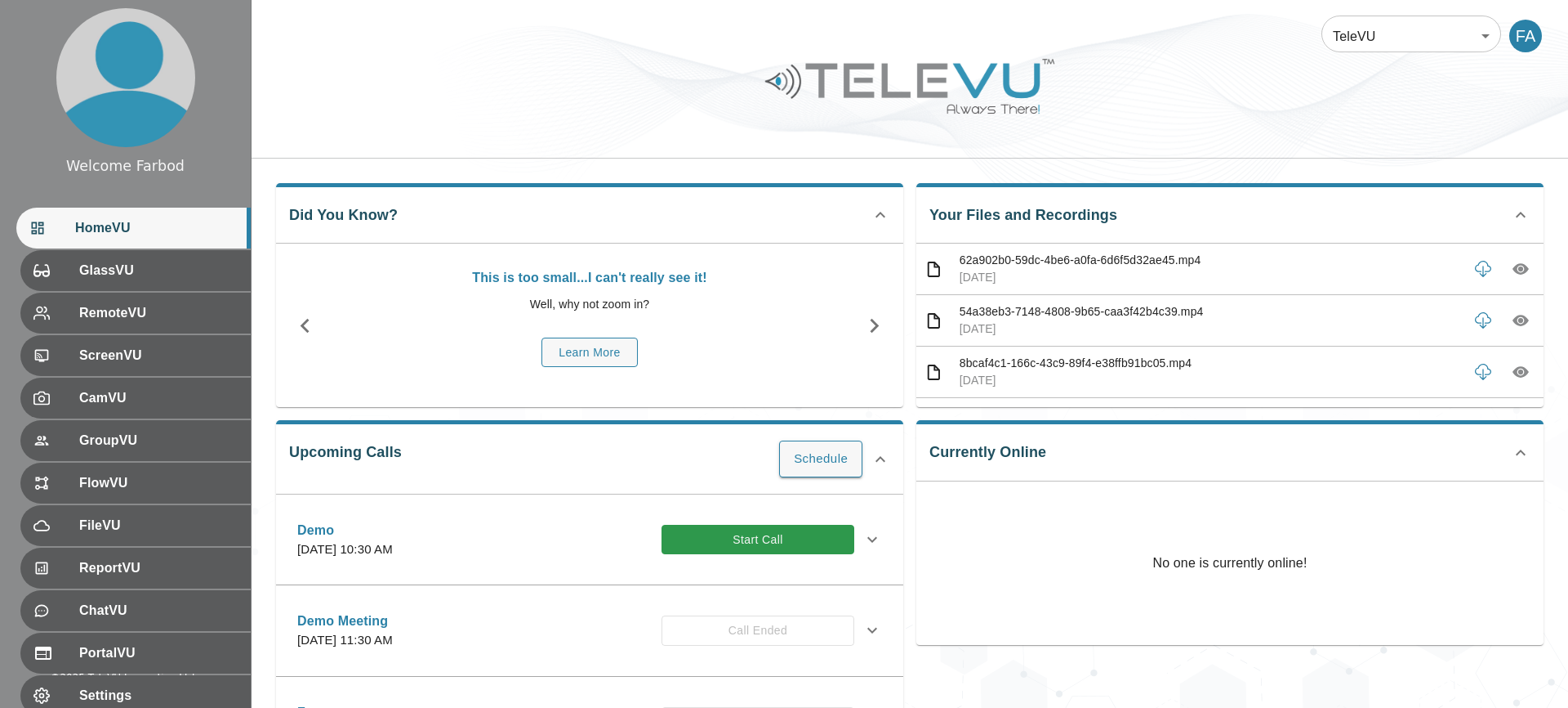
click at [1341, 151] on div "TeleVU 1 ​ FA" at bounding box center [910, 79] width 1317 height 159
click at [909, 138] on div at bounding box center [910, 98] width 1317 height 92
